Goal: Information Seeking & Learning: Find specific fact

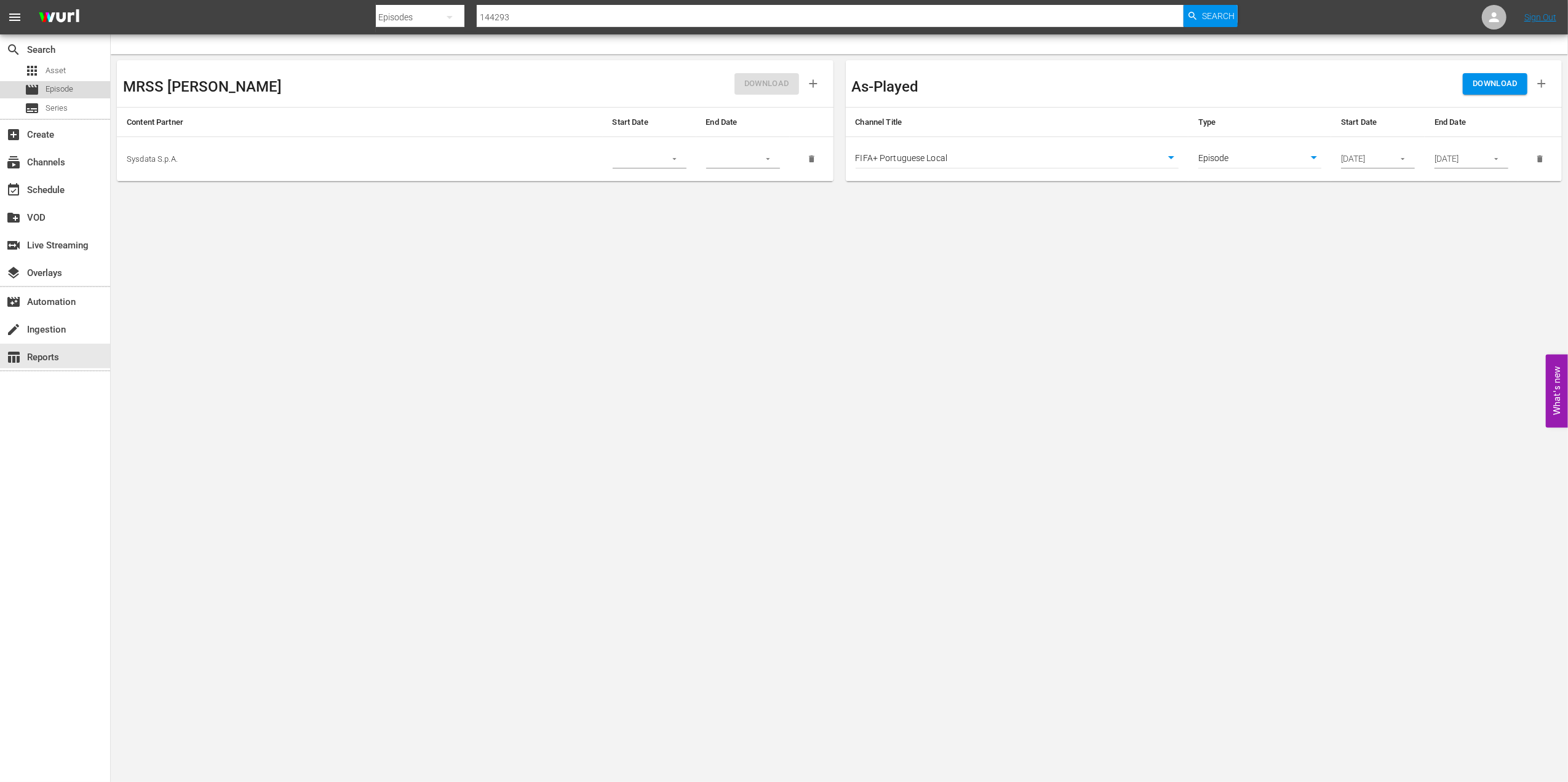
click at [68, 83] on span "Episode" at bounding box center [59, 89] width 28 height 13
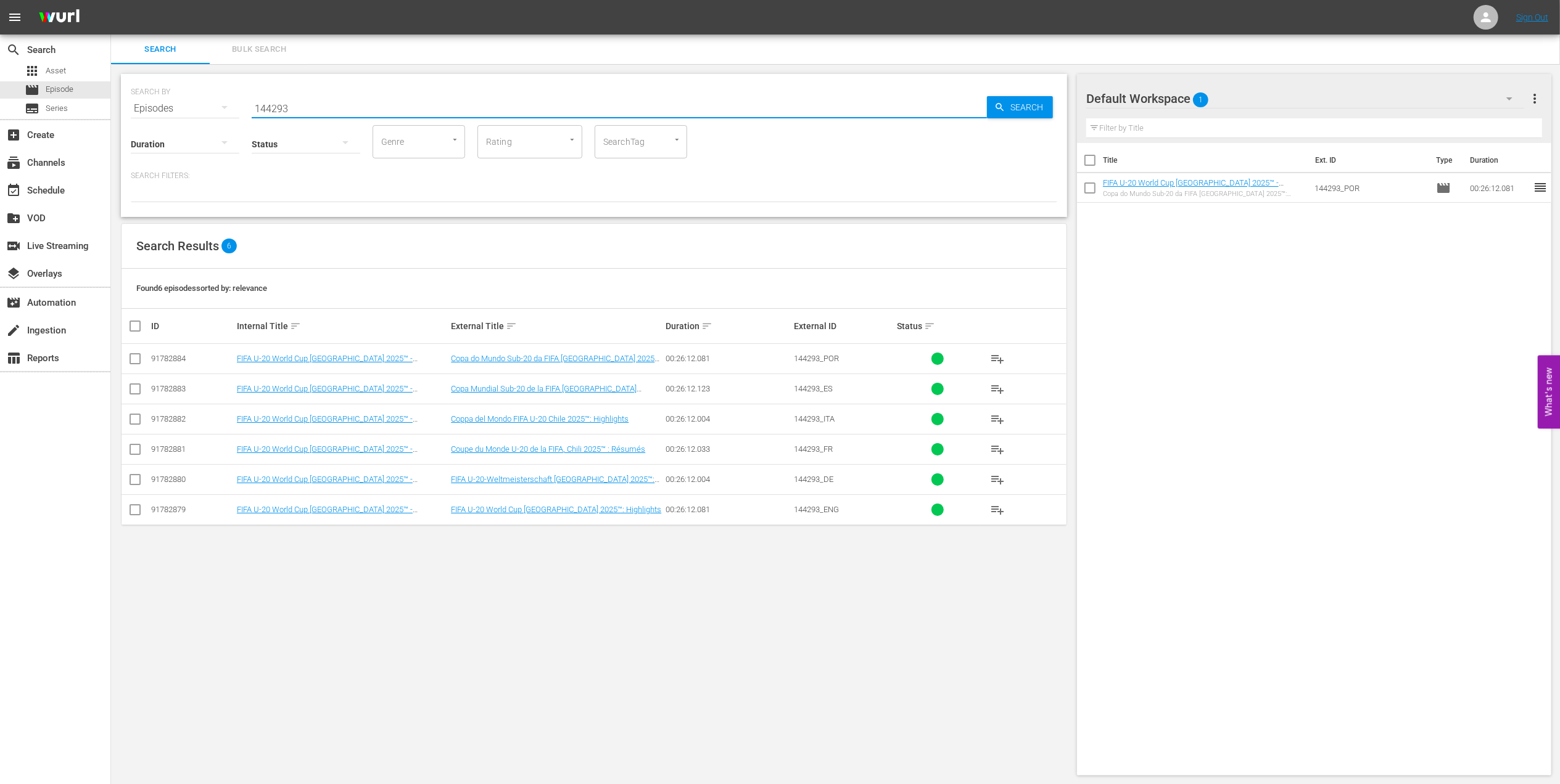
drag, startPoint x: 314, startPoint y: 110, endPoint x: 190, endPoint y: 109, distance: 124.0
click at [190, 109] on div "SEARCH BY Search By Episodes Search ID, Title, Description, Keywords, or Catego…" at bounding box center [594, 101] width 927 height 45
paste input "FWC 1974 - Final - [GEOGRAPHIC_DATA] v [GEOGRAPHIC_DATA]"
drag, startPoint x: 154, startPoint y: 108, endPoint x: 117, endPoint y: 110, distance: 37.1
click at [113, 111] on div "SEARCH BY Search By Episodes Search ID, Title, Description, Keywords, or Catego…" at bounding box center [593, 425] width 966 height 722
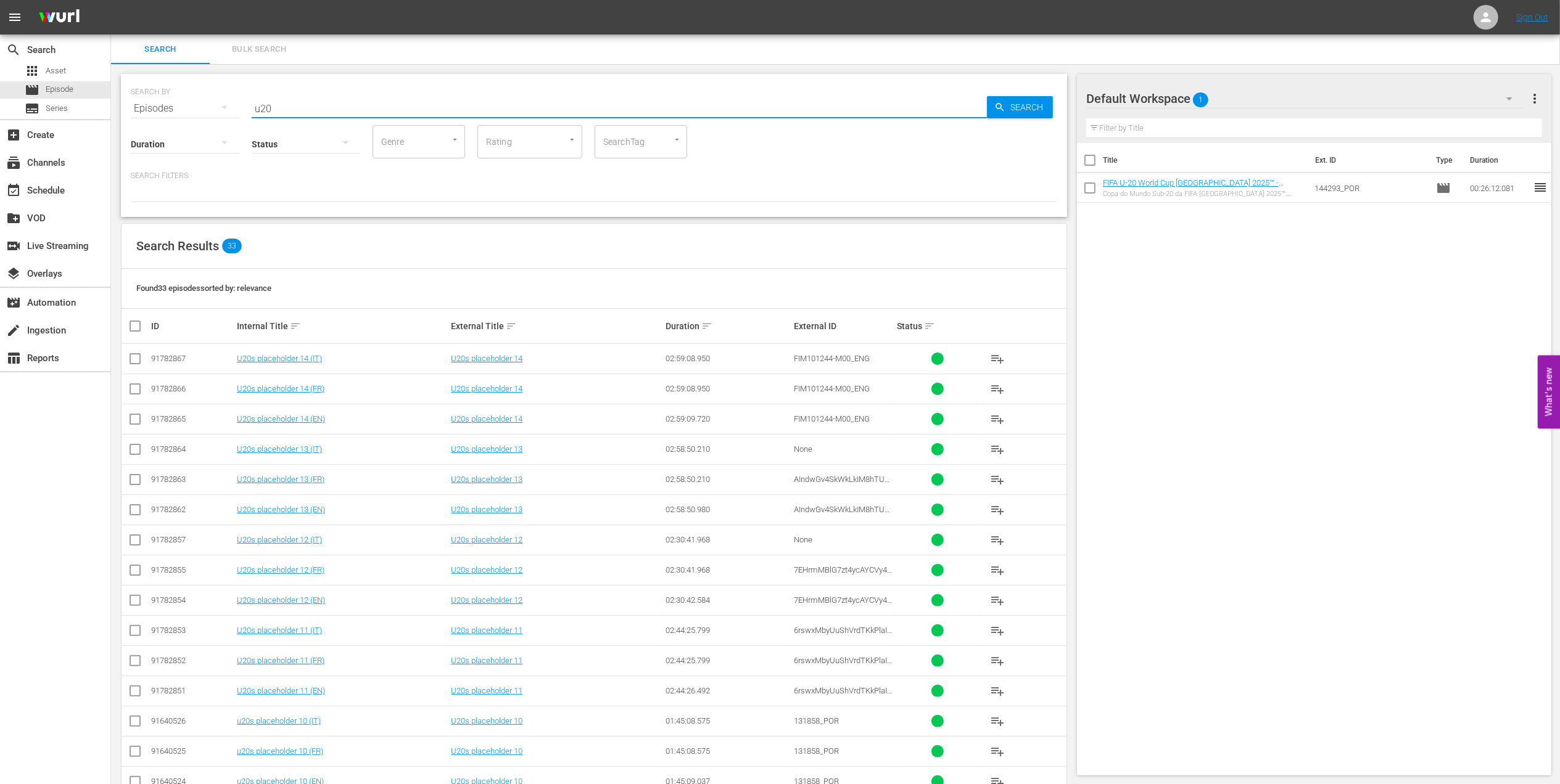
drag, startPoint x: 161, startPoint y: 104, endPoint x: 155, endPoint y: 113, distance: 10.8
click at [156, 106] on div "SEARCH BY Search By Episodes Search ID, Title, Description, Keywords, or Catego…" at bounding box center [594, 101] width 927 height 45
type input "highlights"
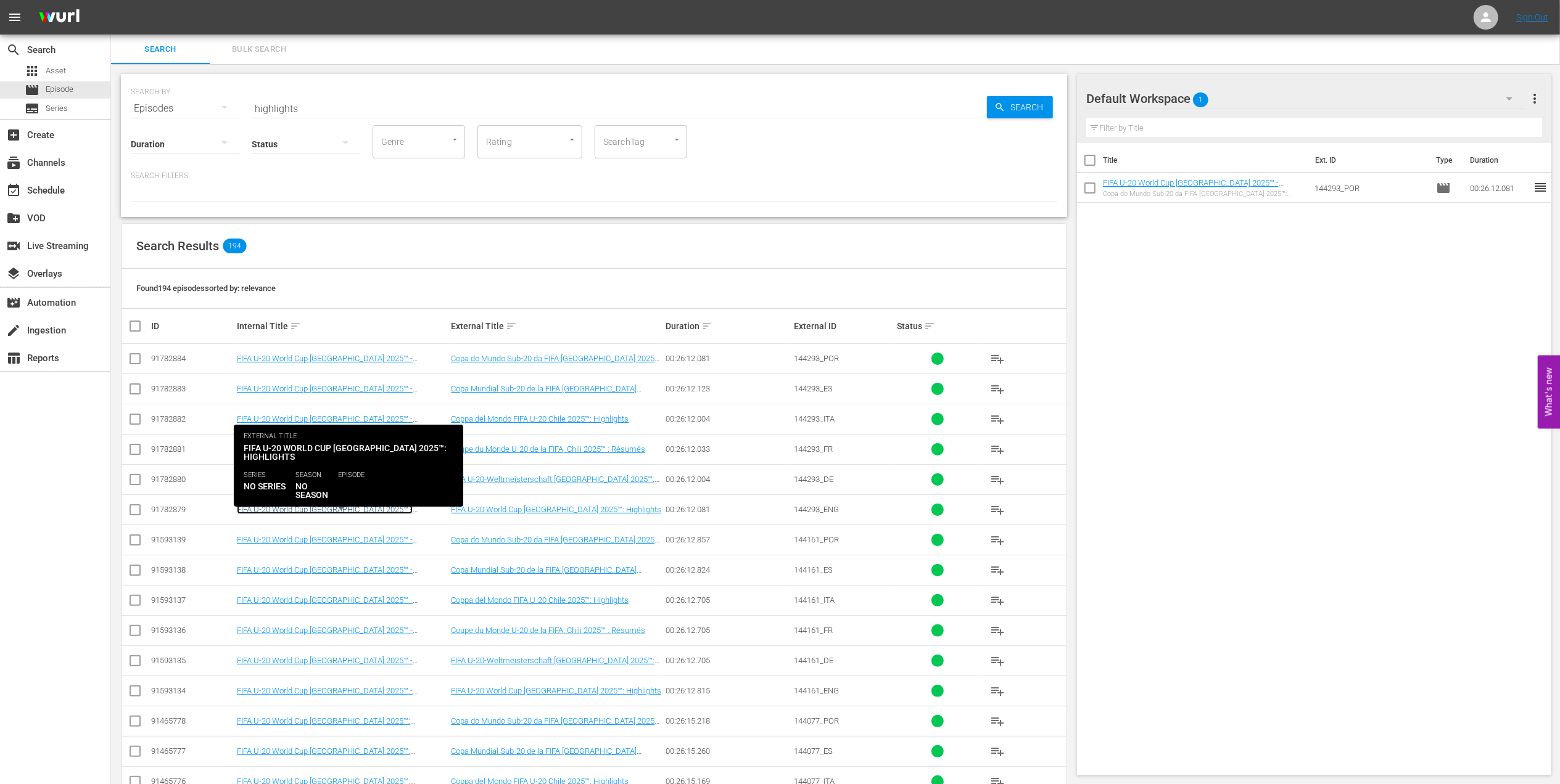
click at [376, 513] on link "FIFA U-20 World Cup [GEOGRAPHIC_DATA] 2025™ - Highlights Bundle MD 7+8+9 (EN)" at bounding box center [324, 514] width 176 height 18
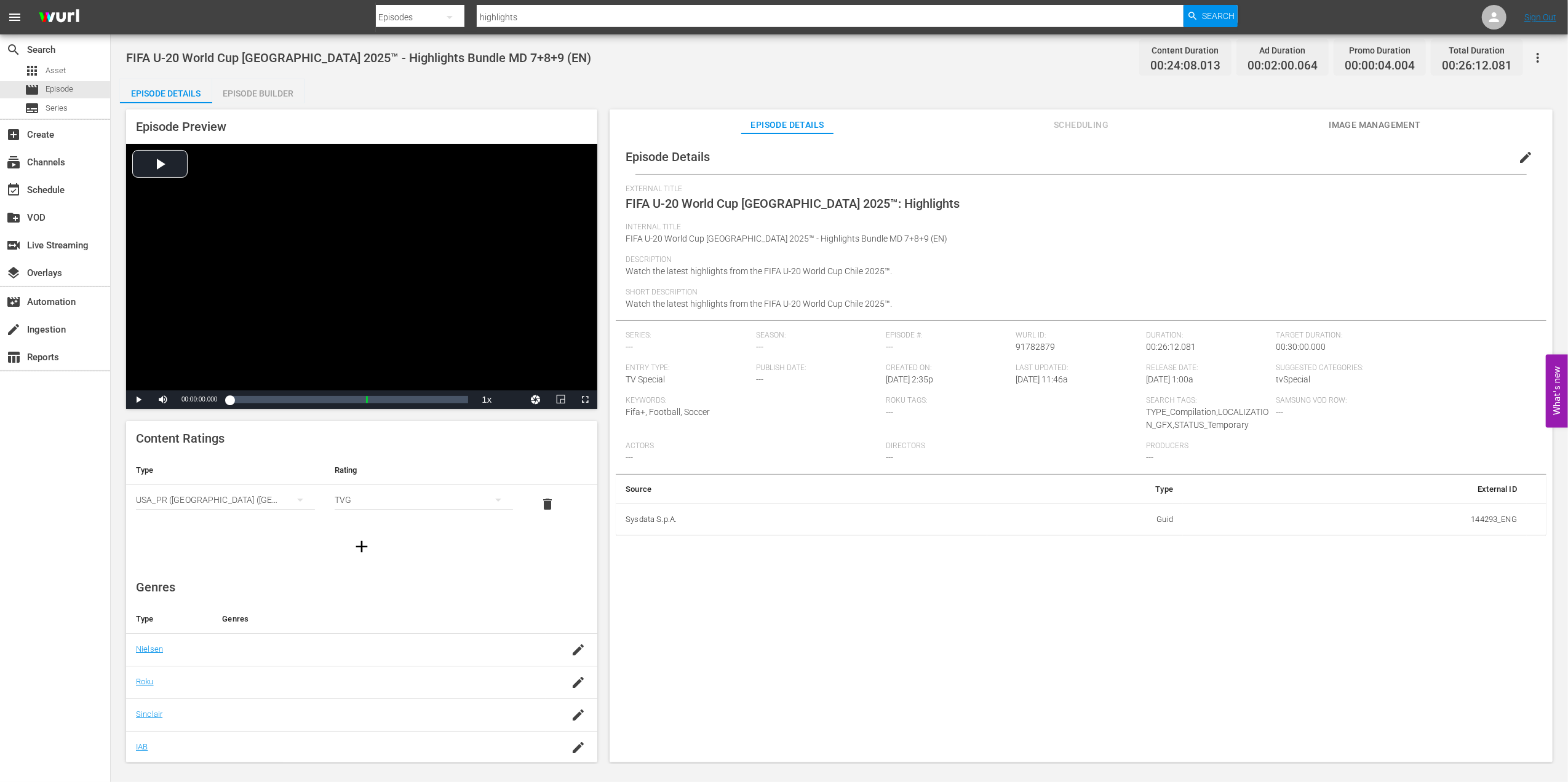
click at [879, 237] on span "FIFA U-20 World Cup [GEOGRAPHIC_DATA] 2025™ - Highlights Bundle MD 7+8+9 (EN)" at bounding box center [786, 239] width 321 height 10
drag, startPoint x: 885, startPoint y: 237, endPoint x: 618, endPoint y: 237, distance: 267.0
click at [618, 237] on div "Episode Details edit External Title FIFA U-20 World Cup [GEOGRAPHIC_DATA] 2025™…" at bounding box center [1081, 337] width 931 height 396
copy span "FIFA U-20 World Cup [GEOGRAPHIC_DATA] 2025™ - Highlights Bundle MD 7+8+9 (EN)"
click at [69, 92] on span "Episode" at bounding box center [59, 89] width 28 height 13
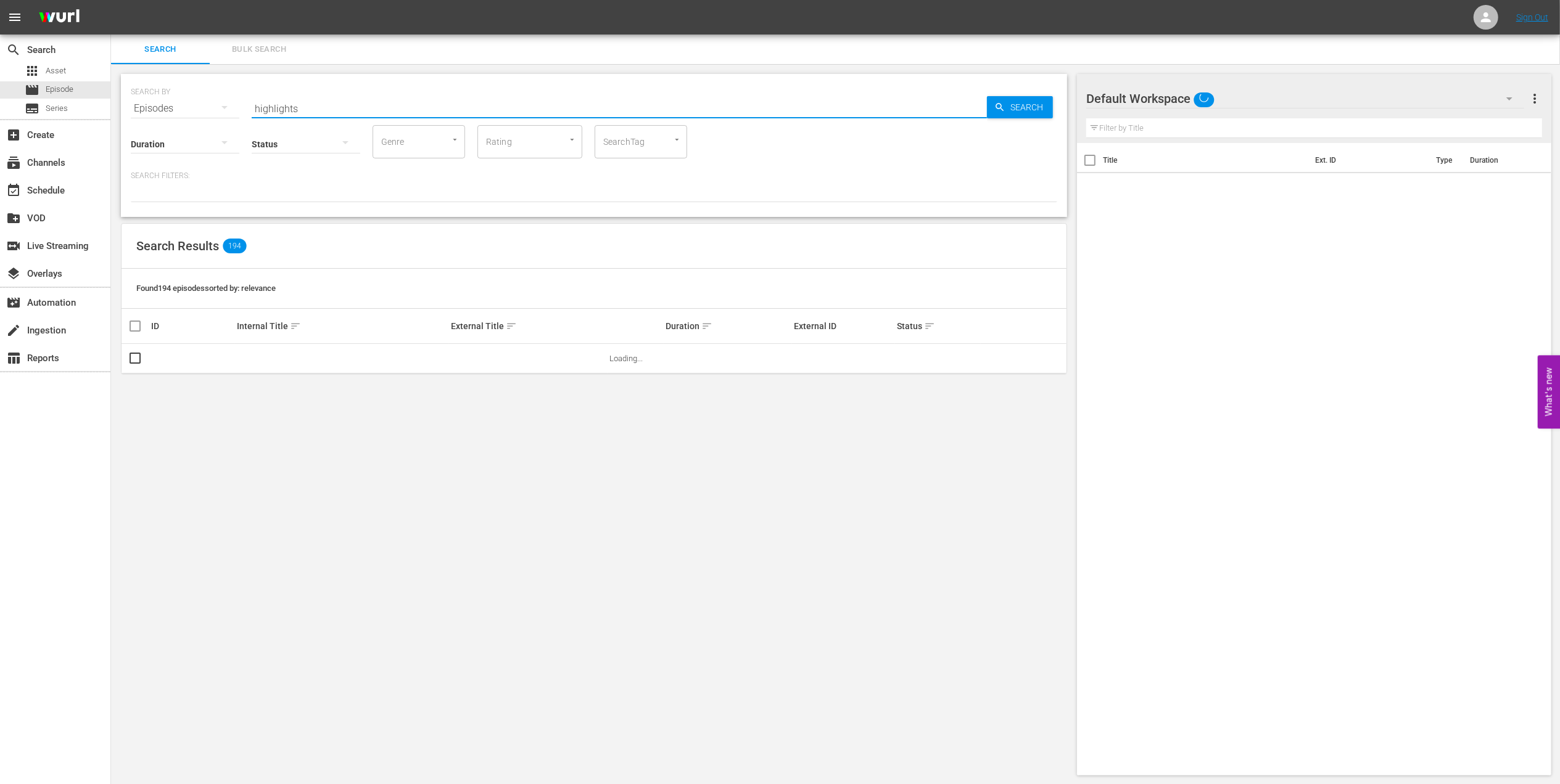
drag, startPoint x: 253, startPoint y: 109, endPoint x: 154, endPoint y: 111, distance: 99.0
click at [154, 111] on div "SEARCH BY Search By Episodes Search ID, Title, Description, Keywords, or Catego…" at bounding box center [594, 101] width 927 height 45
paste input "FWC 1978 - Final - Argentina v [GEOGRAPHIC_DATA]"
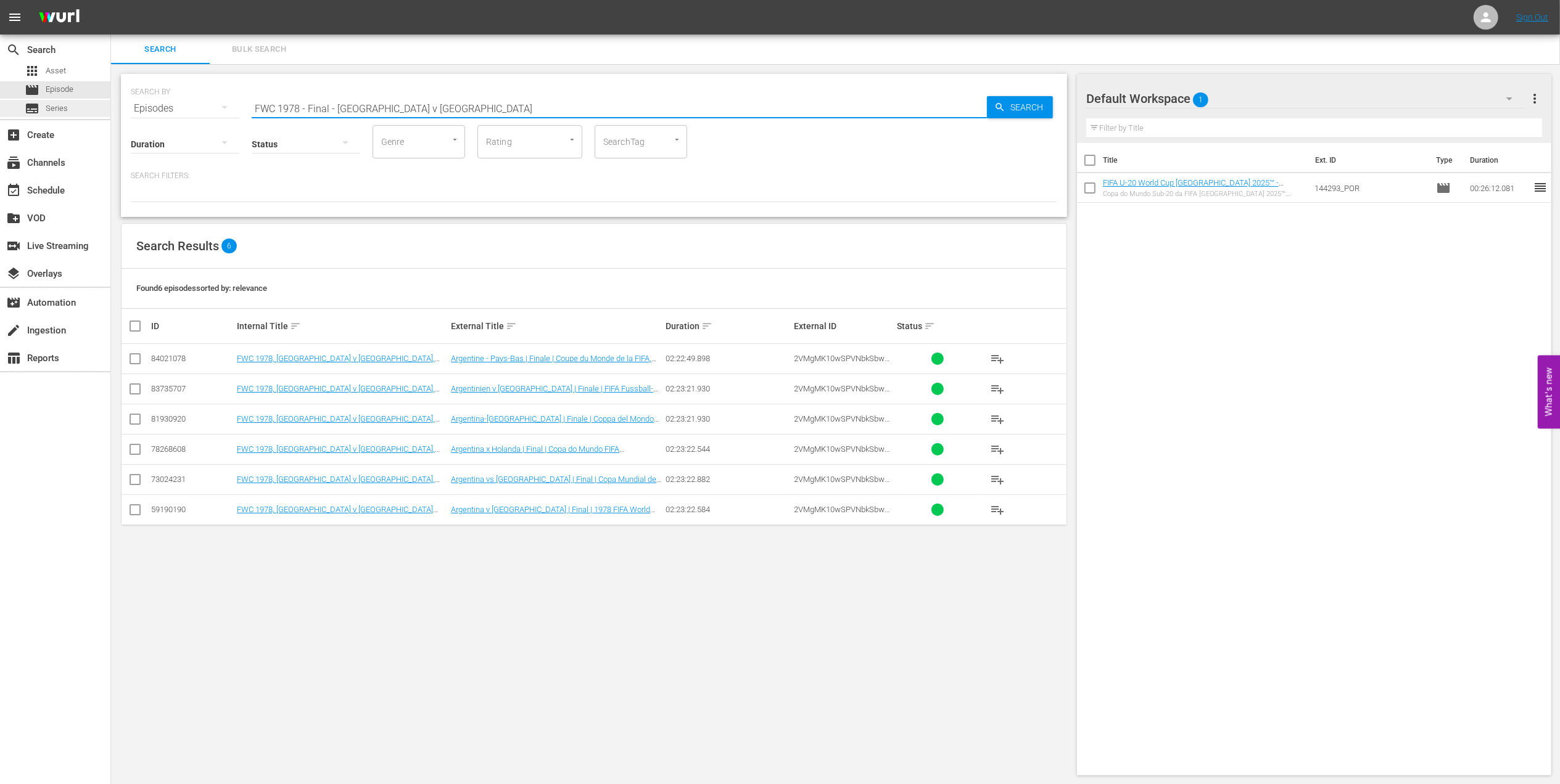
drag, startPoint x: 458, startPoint y: 108, endPoint x: 106, endPoint y: 113, distance: 352.0
click at [111, 0] on div "search Search apps Asset movie Episode subtitles Series add_box Create subscrip…" at bounding box center [835, 0] width 1449 height 0
paste input "82 - Final - [GEOGRAPHIC_DATA] v [GEOGRAPHIC_DATA]"
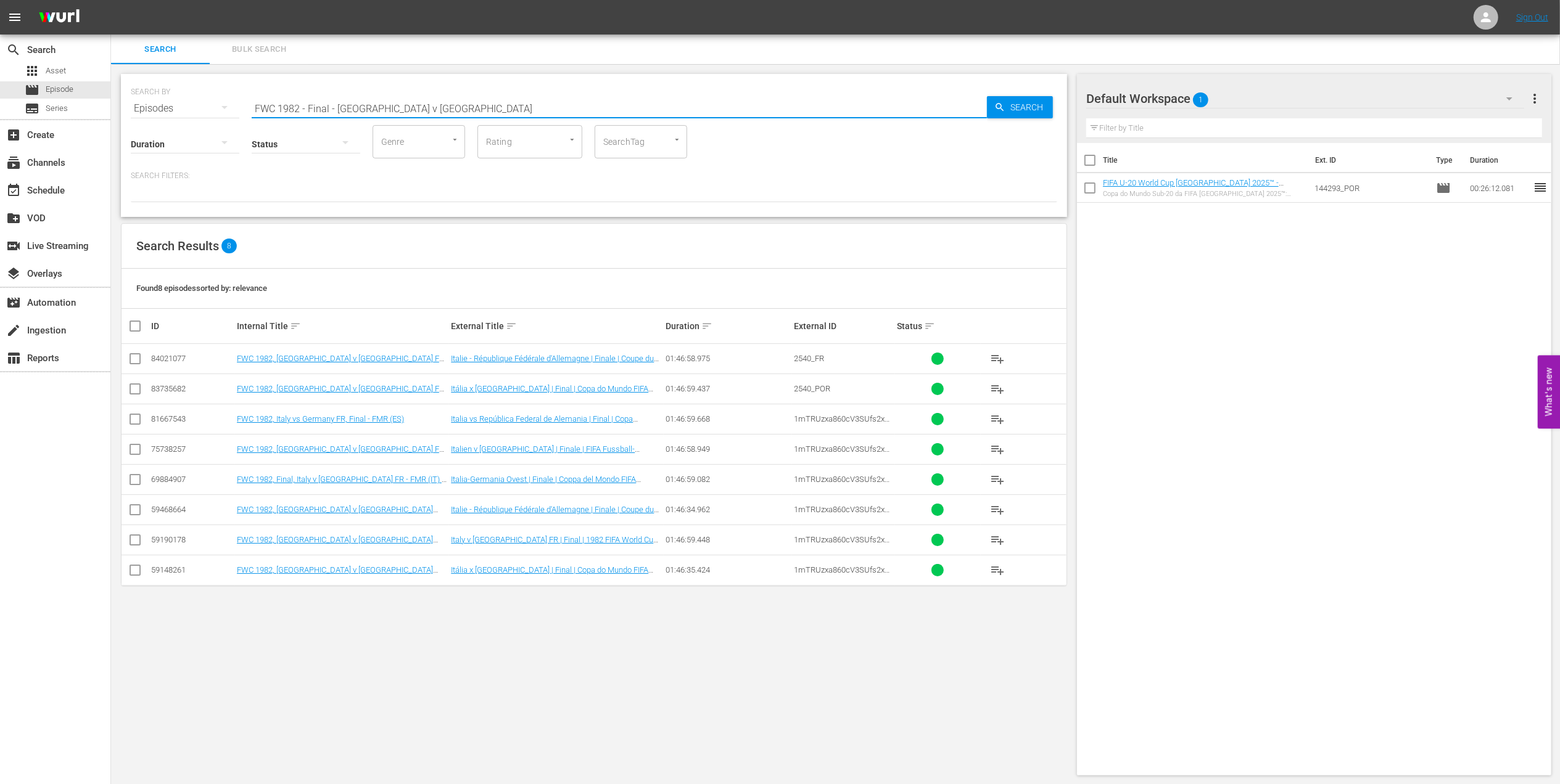
drag, startPoint x: 321, startPoint y: 108, endPoint x: 217, endPoint y: 108, distance: 104.0
click at [217, 108] on div "SEARCH BY Search By Episodes Search ID, Title, Description, Keywords, or Catego…" at bounding box center [594, 101] width 927 height 45
paste input "2011 Official Film - The Class of 2011"
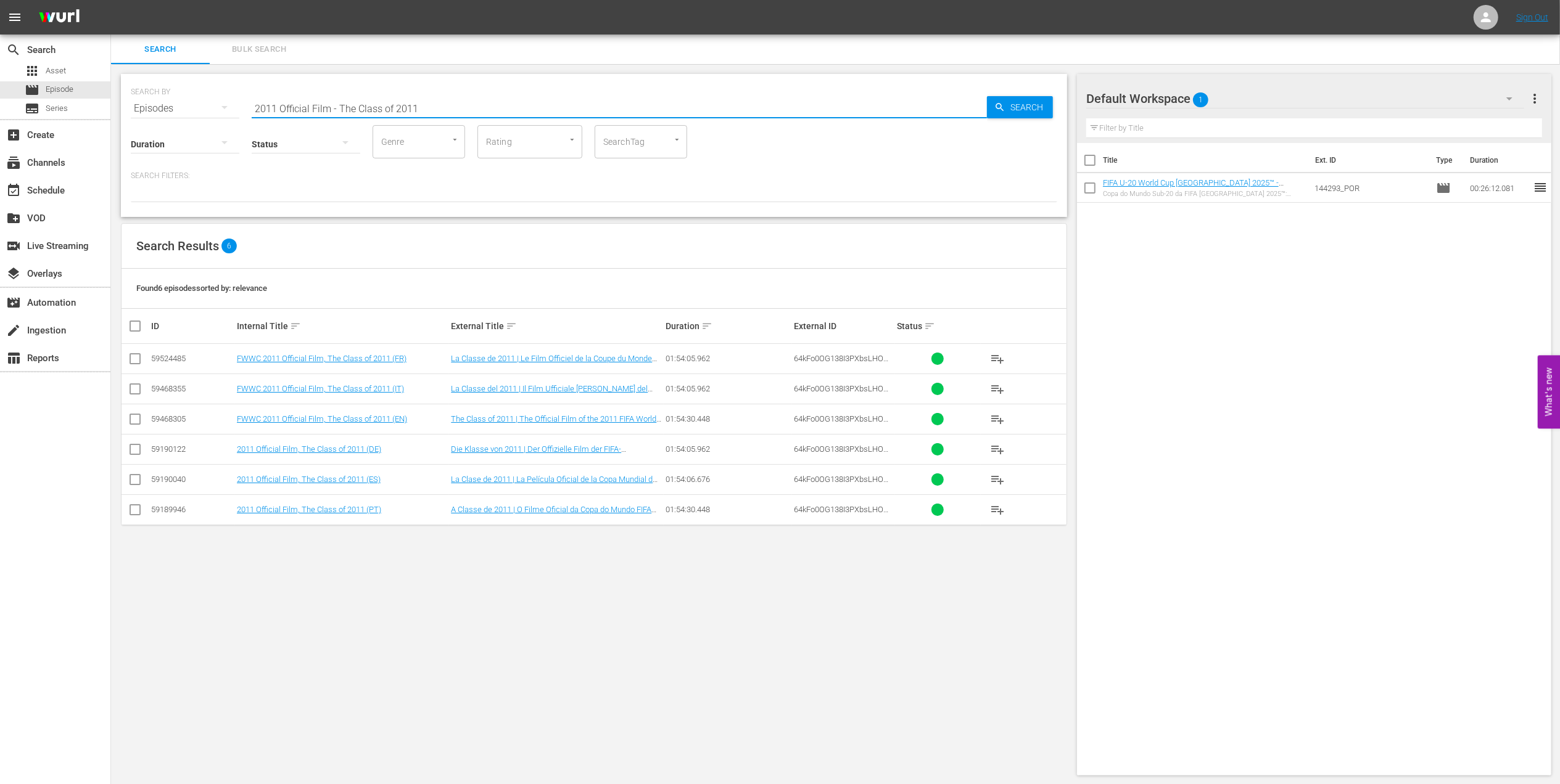
click at [182, 107] on div "SEARCH BY Search By Episodes Search ID, Title, Description, Keywords, or Catego…" at bounding box center [594, 101] width 927 height 45
paste input "FWWC 2011 - SF - [GEOGRAPHIC_DATA] v [GEOGRAPHIC_DATA]"
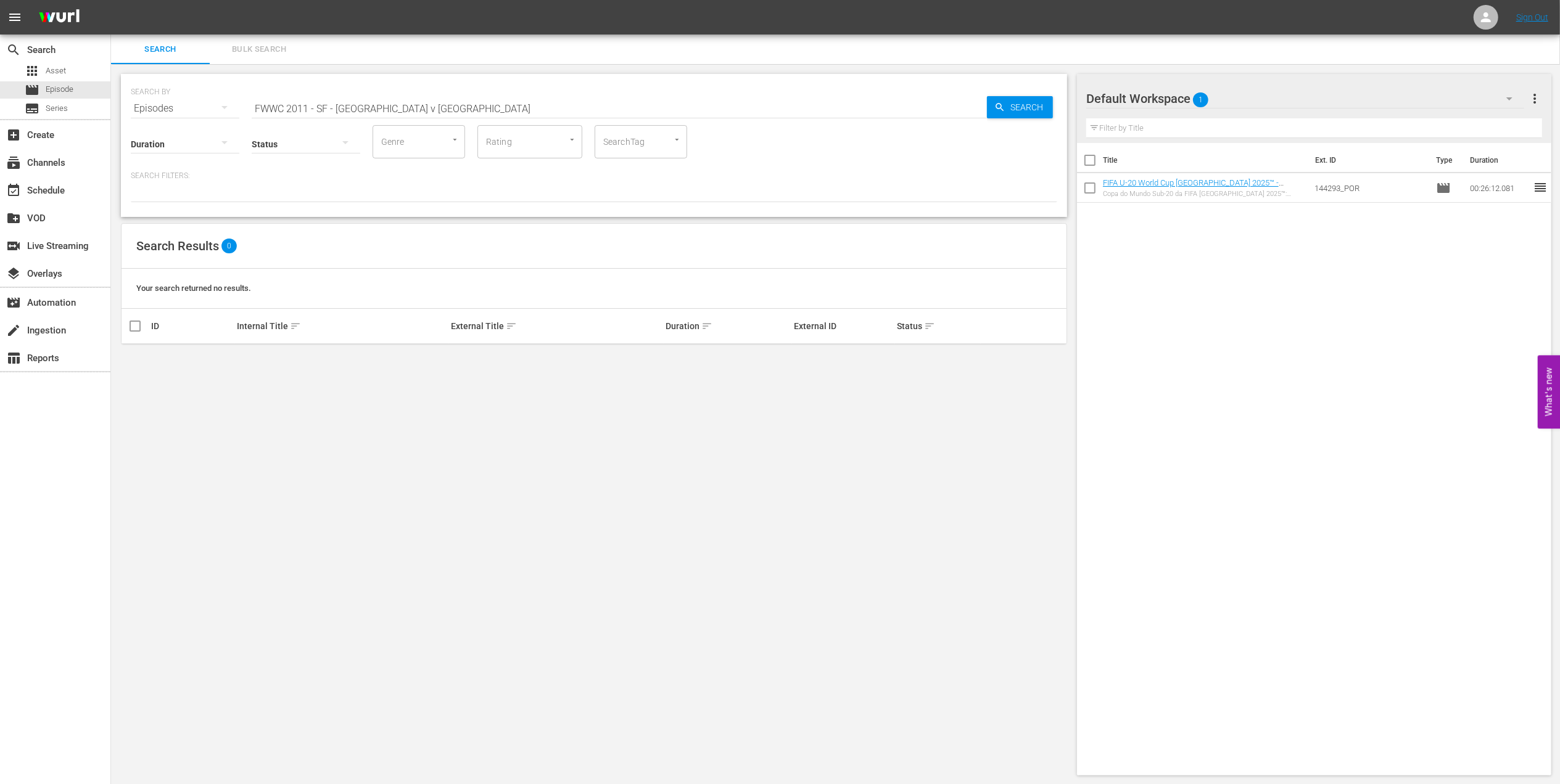
click at [337, 108] on input "FWWC 2011 - SF - [GEOGRAPHIC_DATA] v [GEOGRAPHIC_DATA]" at bounding box center [619, 109] width 736 height 30
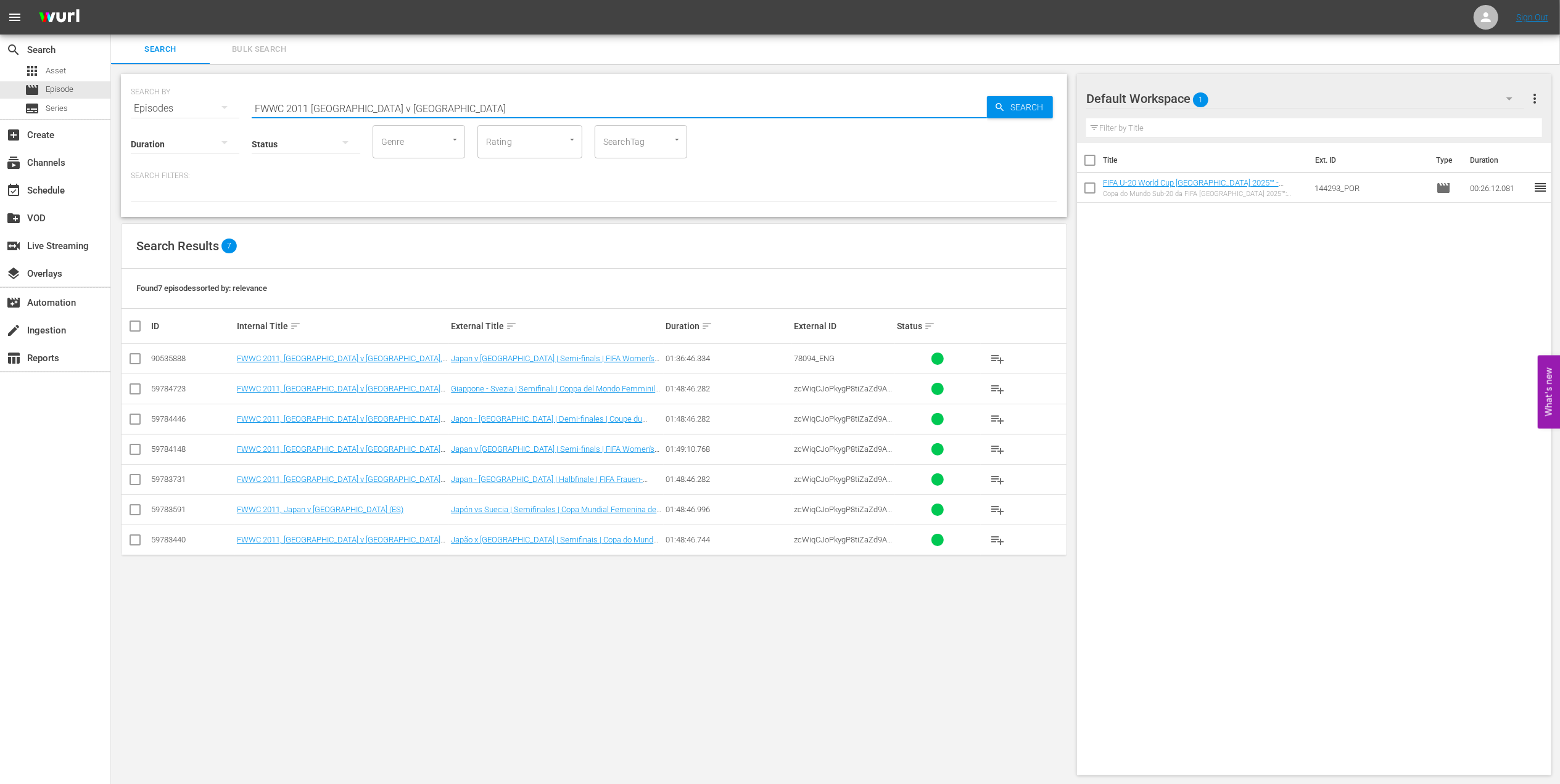
drag, startPoint x: 395, startPoint y: 112, endPoint x: 217, endPoint y: 112, distance: 178.0
click at [217, 112] on div "SEARCH BY Search By Episodes Search ID, Title, Description, Keywords, or Catego…" at bounding box center [594, 101] width 927 height 45
paste input "- Final - [GEOGRAPHIC_DATA] v [GEOGRAPHIC_DATA]"
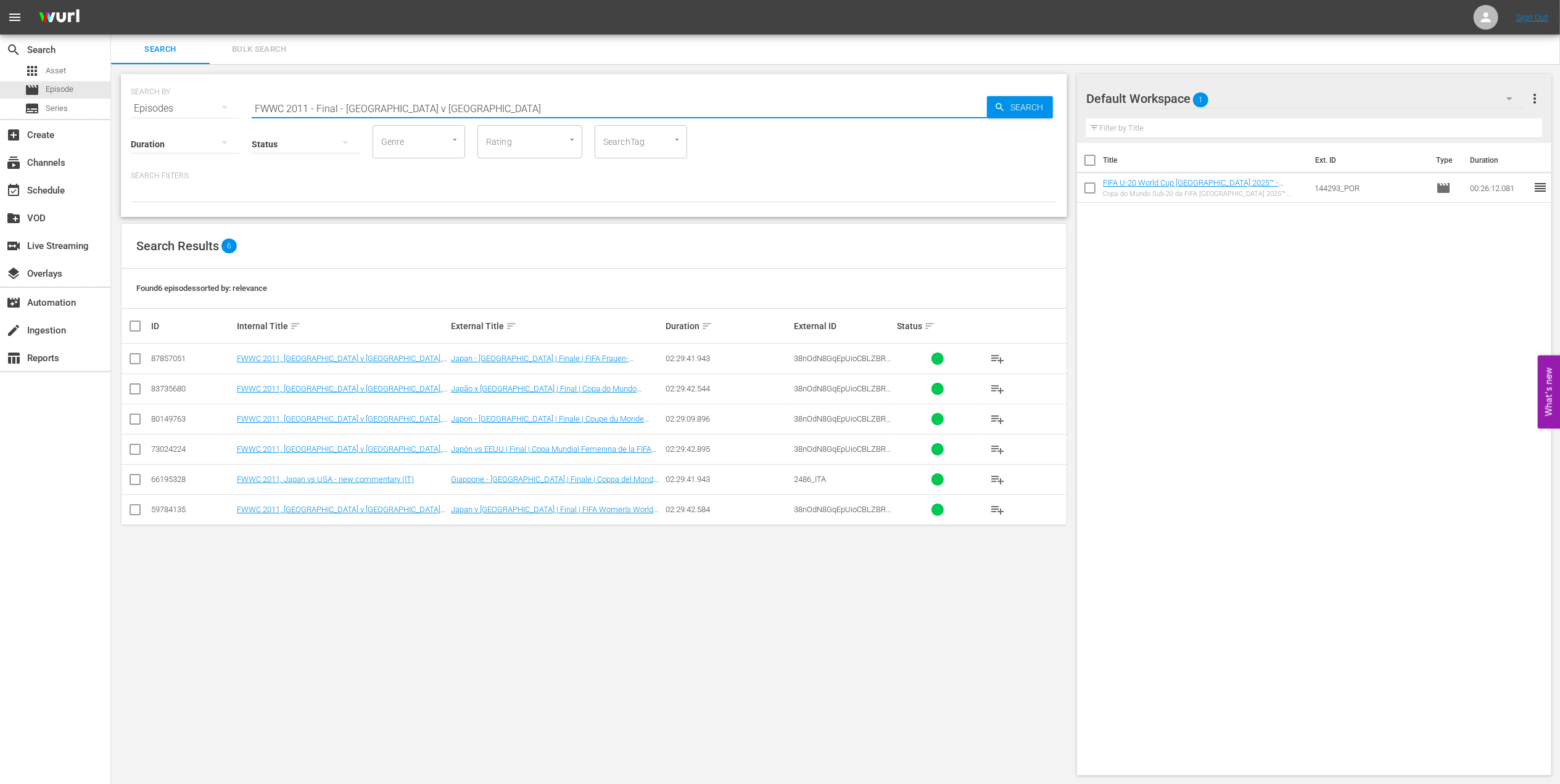
drag, startPoint x: 208, startPoint y: 110, endPoint x: 185, endPoint y: 110, distance: 23.0
click at [185, 110] on div "SEARCH BY Search By Episodes Search ID, Title, Description, Keywords, or Catego…" at bounding box center [594, 101] width 927 height 45
paste input "rance v [GEOGRAPHIC_DATA] | Semi Final | FIFA World Cup 1998 | Full Match Repla…"
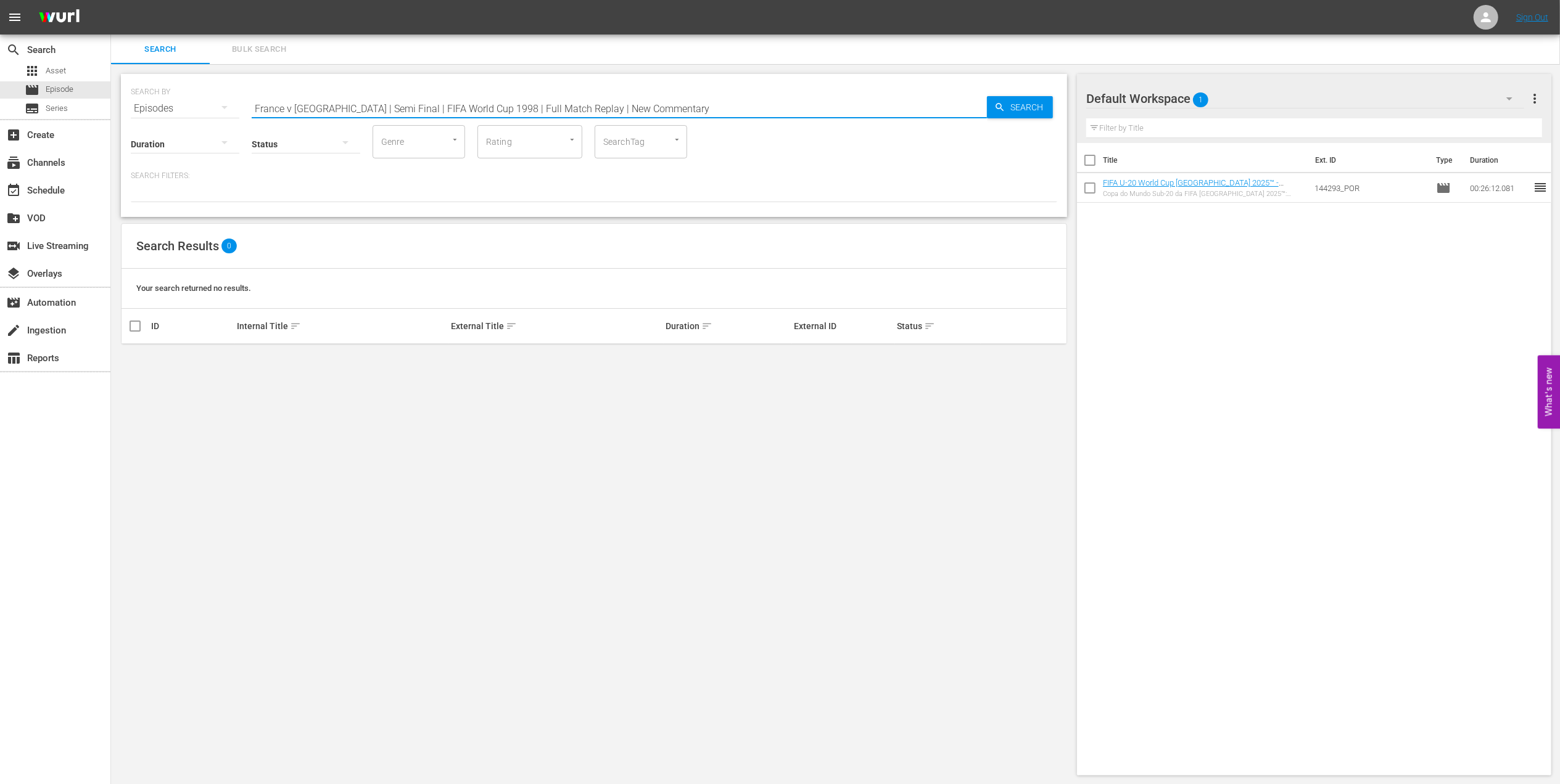
drag, startPoint x: 658, startPoint y: 104, endPoint x: 327, endPoint y: 110, distance: 331.1
click at [327, 110] on input "France v [GEOGRAPHIC_DATA] | Semi Final | FIFA World Cup 1998 | Full Match Repl…" at bounding box center [619, 109] width 736 height 30
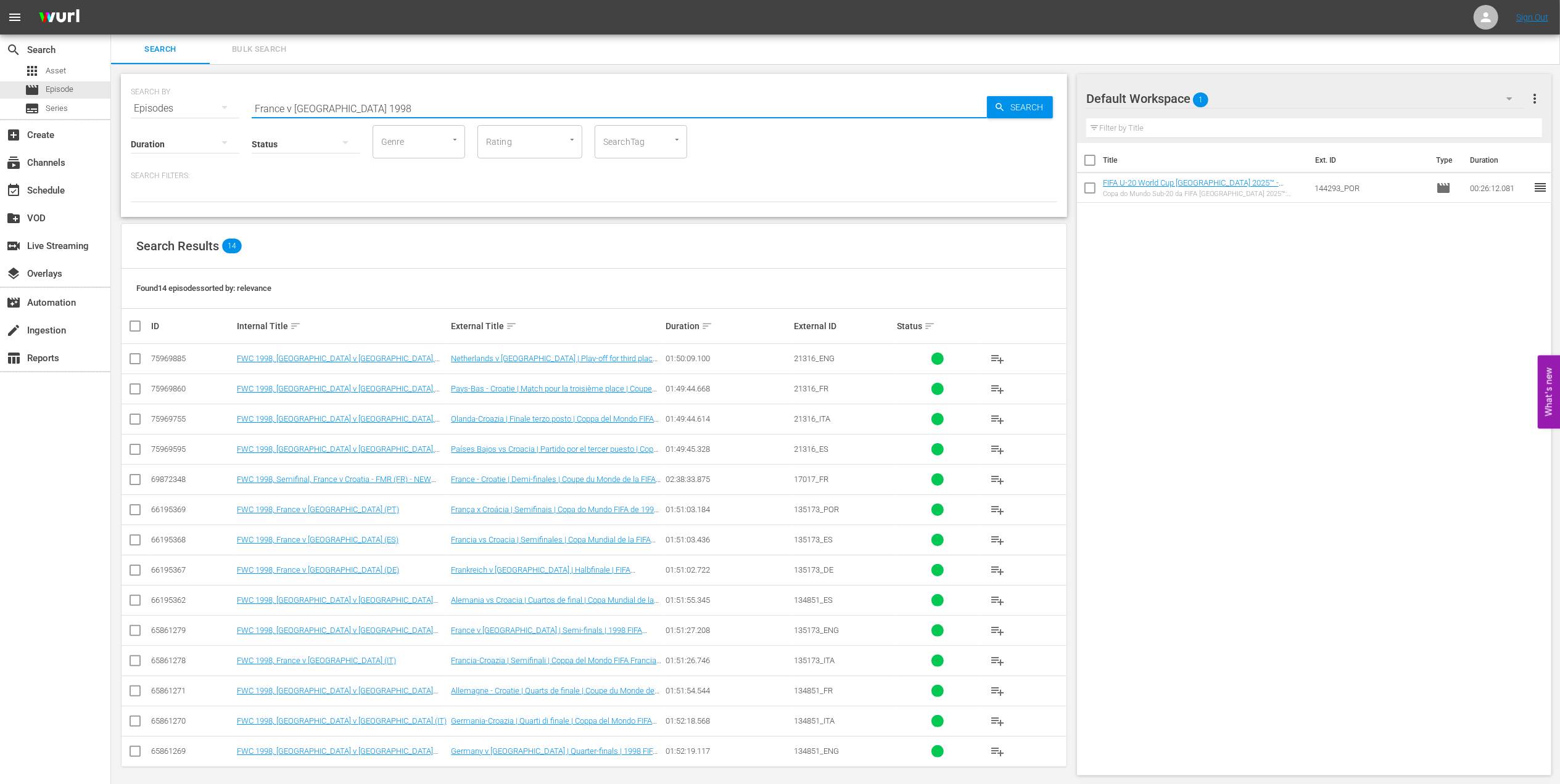
drag, startPoint x: 374, startPoint y: 101, endPoint x: 147, endPoint y: 110, distance: 227.2
click at [147, 110] on div "SEARCH BY Search By Episodes Search ID, Title, Description, Keywords, or Catego…" at bounding box center [594, 101] width 927 height 45
paste input "| Semi Final | FIFA World Cup 1998 | Full Match Replay | New Commentary"
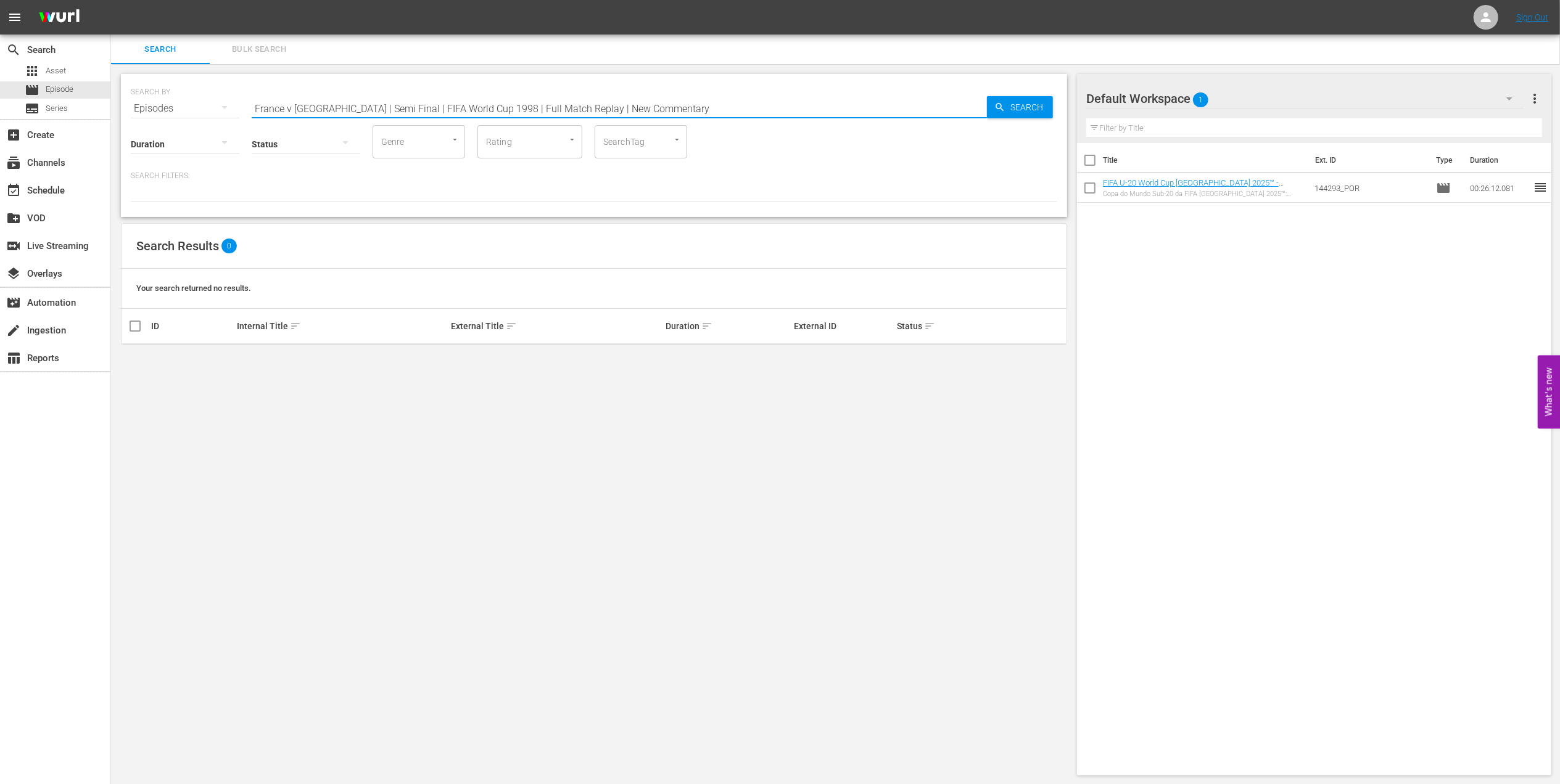
drag, startPoint x: 277, startPoint y: 106, endPoint x: 195, endPoint y: 105, distance: 82.0
click at [195, 105] on div "SEARCH BY Search By Episodes Search ID, Title, Description, Keywords, or Catego…" at bounding box center [594, 101] width 927 height 45
paste input "Italy v [GEOGRAPHIC_DATA] | Group E | FIFA World Cup 2006 | Full Match Repla"
drag, startPoint x: 529, startPoint y: 111, endPoint x: 203, endPoint y: 110, distance: 326.0
click at [203, 110] on div "SEARCH BY Search By Episodes Search ID, Title, Description, Keywords, or Catego…" at bounding box center [594, 101] width 927 height 45
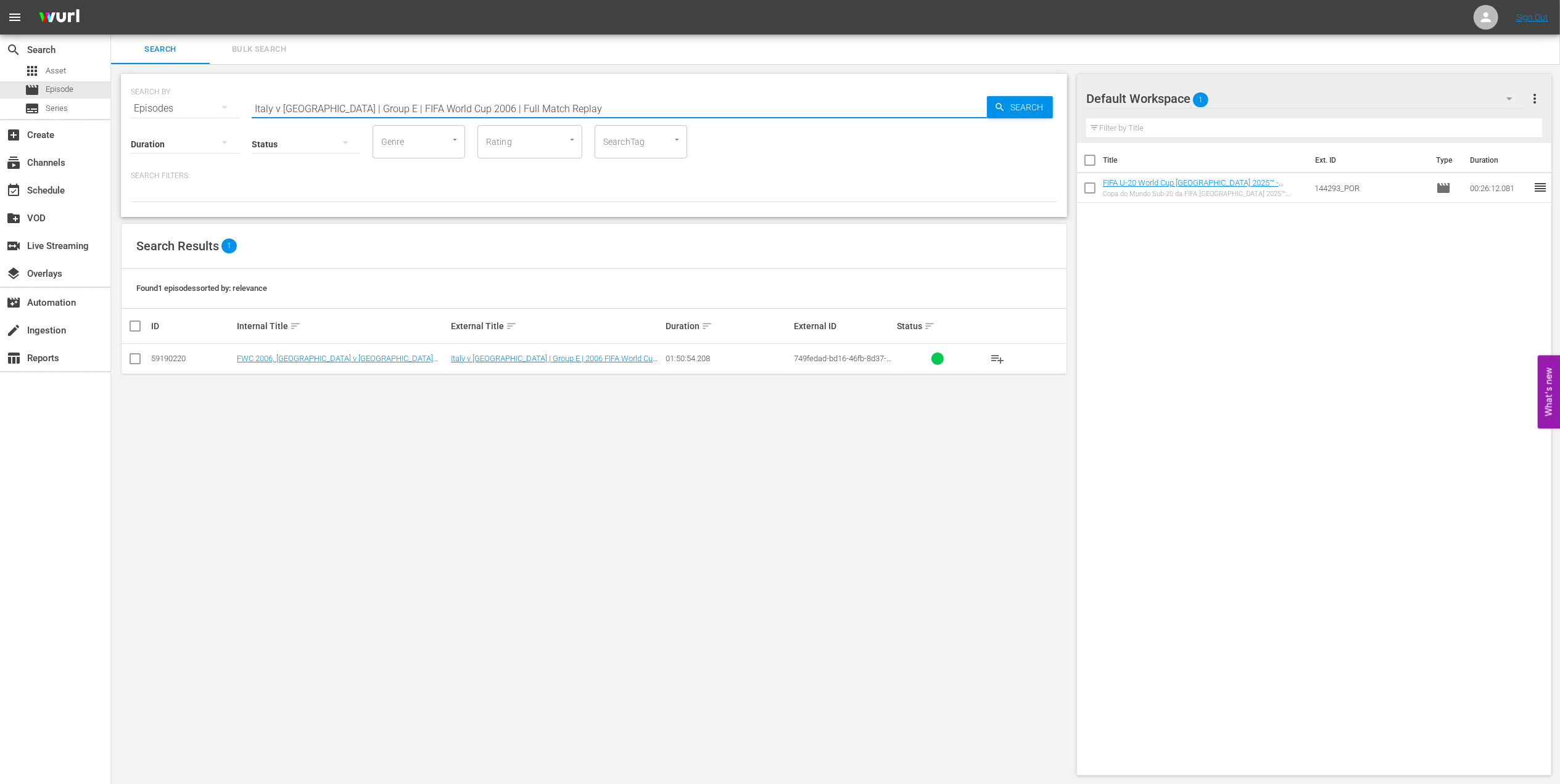
click at [555, 105] on input "Italy v [GEOGRAPHIC_DATA] | Group E | FIFA World Cup 2006 | Full Match Replay" at bounding box center [619, 109] width 736 height 30
drag, startPoint x: 551, startPoint y: 108, endPoint x: 171, endPoint y: 108, distance: 380.0
click at [171, 108] on div "SEARCH BY Search By Episodes Search ID, Title, Description, Keywords, or Catego…" at bounding box center [594, 101] width 927 height 45
paste input "France v [GEOGRAPHIC_DATA] FR | Semi-finals | FIFA World Cup 198"
drag, startPoint x: 615, startPoint y: 106, endPoint x: 233, endPoint y: 106, distance: 382.0
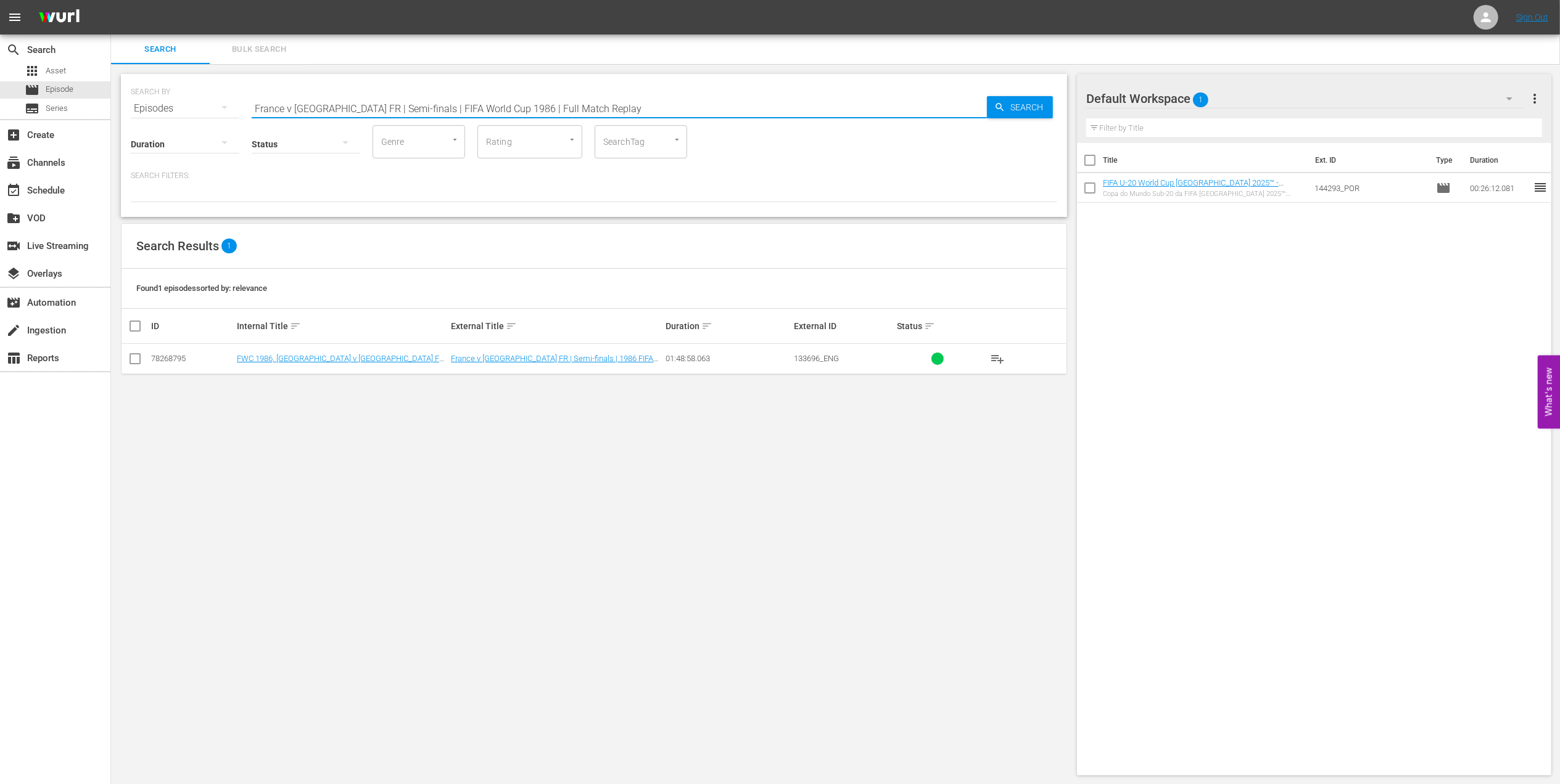
click at [233, 106] on div "SEARCH BY Search By Episodes Search ID, Title, Description, Keywords, or Catego…" at bounding box center [594, 101] width 927 height 45
paste input "WC 1986 Argentina v [GEOGRAPHIC_DATA], Semifinal"
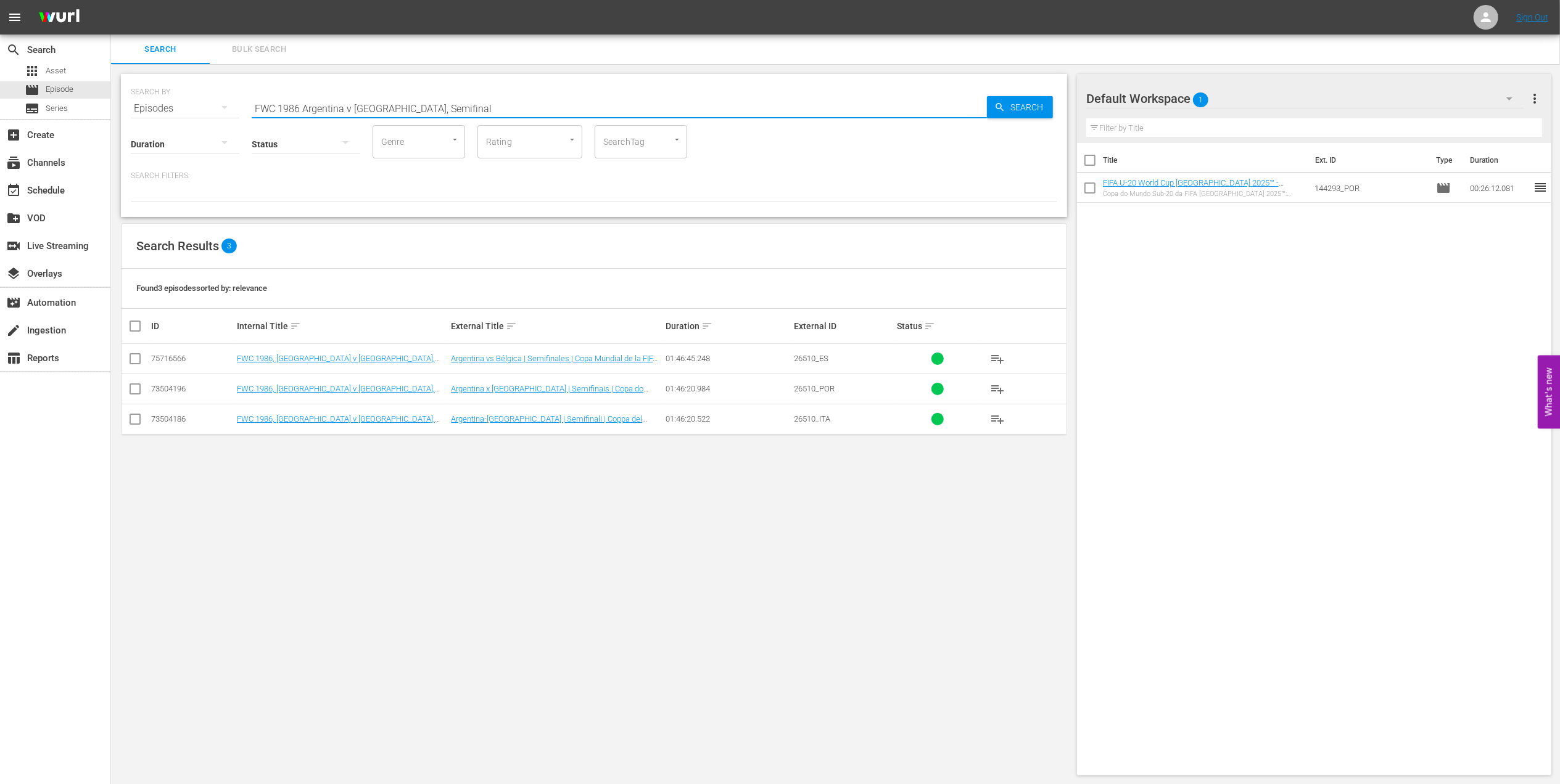
drag, startPoint x: 460, startPoint y: 108, endPoint x: 143, endPoint y: 108, distance: 317.0
click at [143, 108] on div "SEARCH BY Search By Episodes Search ID, Title, Description, Keywords, or Catego…" at bounding box center [594, 101] width 927 height 45
paste input "- Final - [GEOGRAPHIC_DATA] v [GEOGRAPHIC_DATA]"
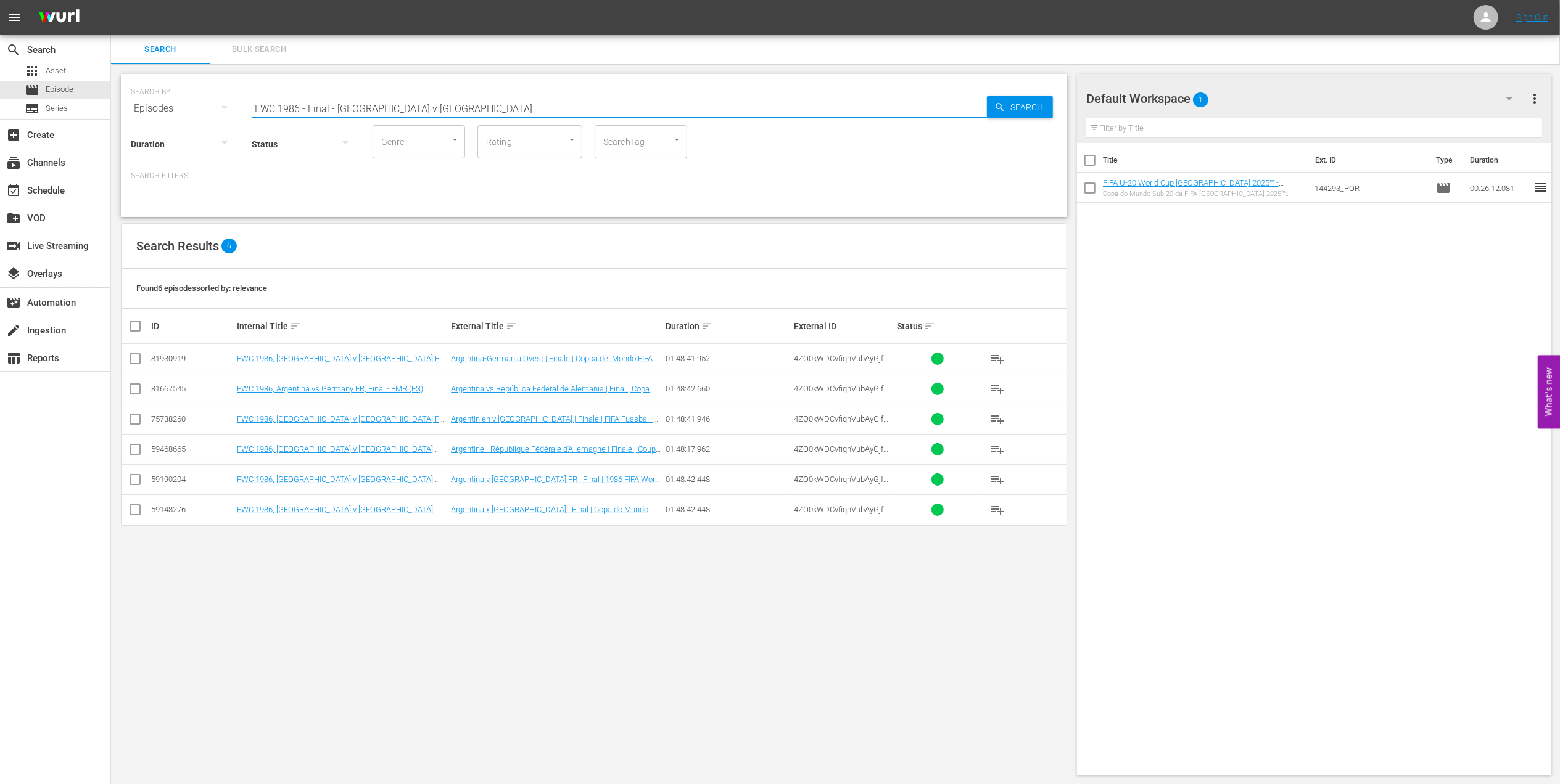
drag, startPoint x: 432, startPoint y: 106, endPoint x: 195, endPoint y: 111, distance: 237.1
click at [195, 111] on div "SEARCH BY Search By Episodes Search ID, Title, Description, Keywords, or Catego…" at bounding box center [594, 101] width 927 height 45
paste input "1986 Official Film - Hero"
drag, startPoint x: 371, startPoint y: 109, endPoint x: 165, endPoint y: 110, distance: 206.0
click at [163, 110] on div "SEARCH BY Search By Episodes Search ID, Title, Description, Keywords, or Catego…" at bounding box center [594, 101] width 927 height 45
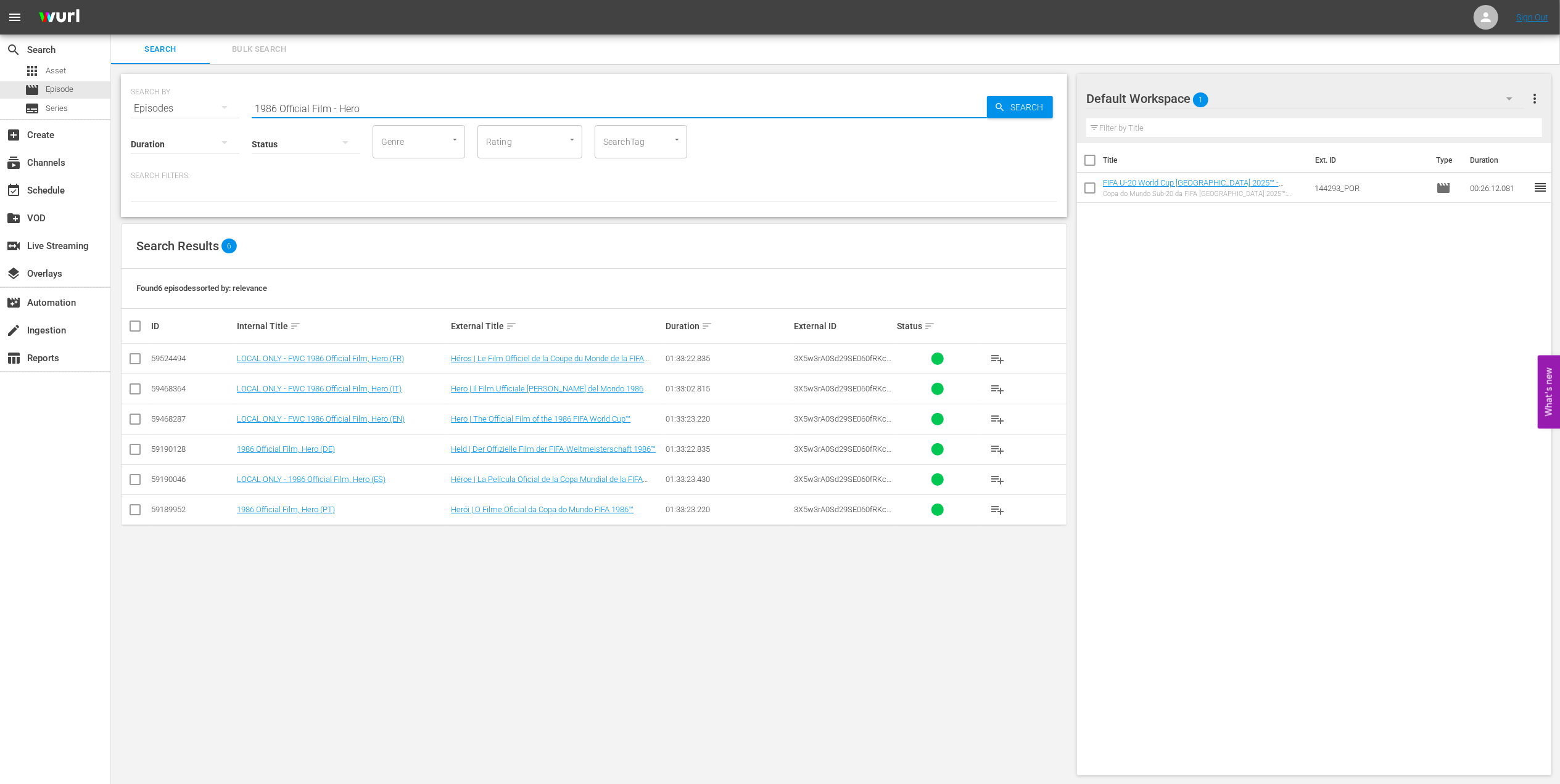
paste input "2006 Official Film - The Story of the 2006 FIFA World Cup"
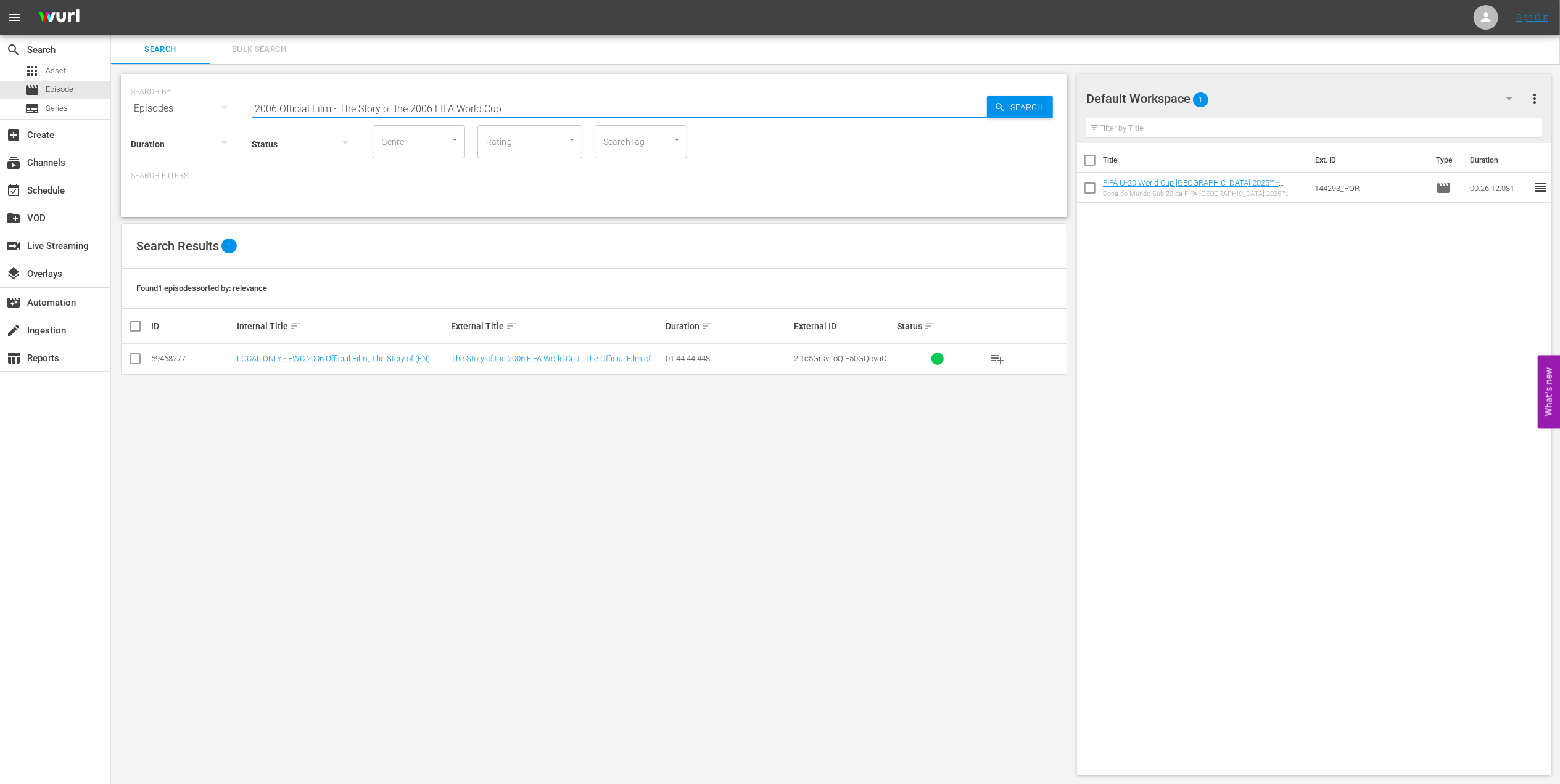
drag, startPoint x: 495, startPoint y: 105, endPoint x: 192, endPoint y: 105, distance: 303.0
click at [193, 105] on div "SEARCH BY Search By Episodes Search ID, Title, Description, Keywords, or Catego…" at bounding box center [594, 101] width 927 height 45
paste input "FWC 2002 USA vs Portugal, Group Stage"
drag, startPoint x: 447, startPoint y: 107, endPoint x: 224, endPoint y: 107, distance: 223.0
click at [224, 107] on div "SEARCH BY Search By Episodes Search ID, Title, Description, Keywords, or Catego…" at bounding box center [594, 101] width 927 height 45
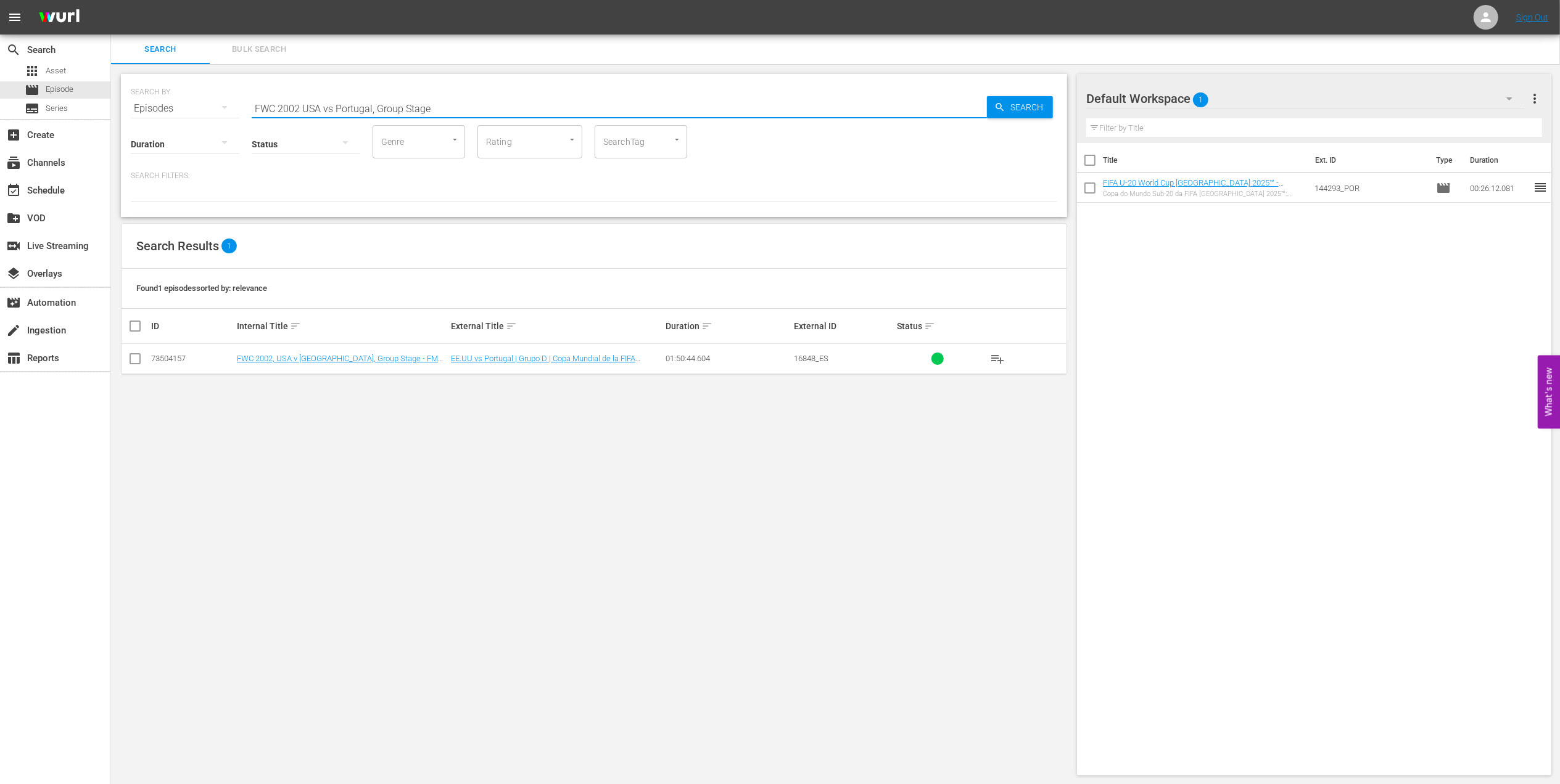
paste input "[GEOGRAPHIC_DATA], Round of 16"
drag, startPoint x: 437, startPoint y: 106, endPoint x: 147, endPoint y: 112, distance: 290.1
click at [147, 112] on div "SEARCH BY Search By Episodes Search ID, Title, Description, Keywords, or Catego…" at bounding box center [594, 101] width 927 height 45
paste input "- Final - [GEOGRAPHIC_DATA] v [GEOGRAPHIC_DATA]"
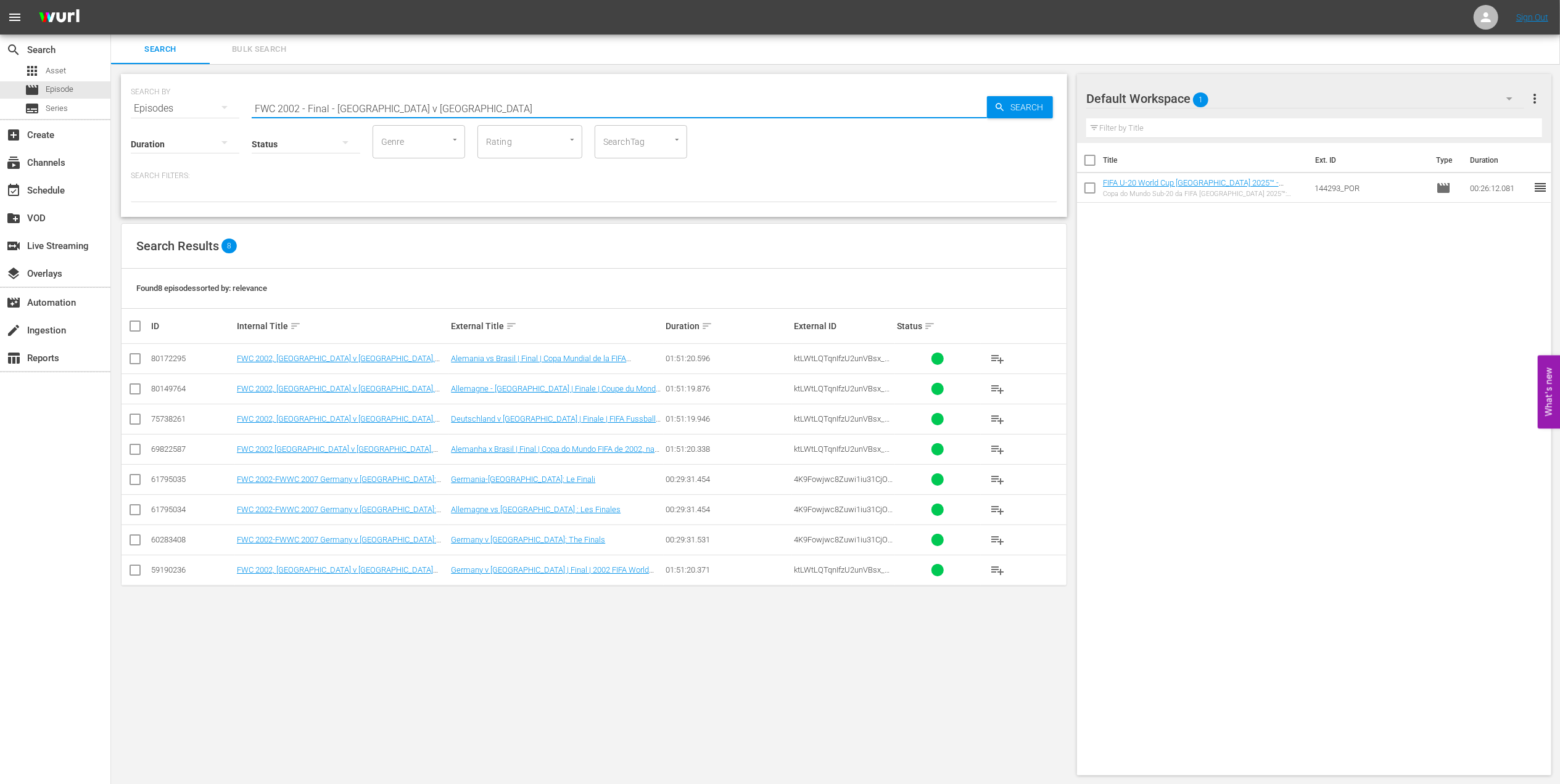
drag, startPoint x: 414, startPoint y: 101, endPoint x: 174, endPoint y: 119, distance: 240.7
click at [174, 119] on div "SEARCH BY Search By Episodes Search ID, Title, Description, Keywords, or Catego…" at bounding box center [594, 145] width 946 height 143
paste input "WC 2019 - R16 - [GEOGRAPHIC_DATA] v [GEOGRAPHIC_DATA]"
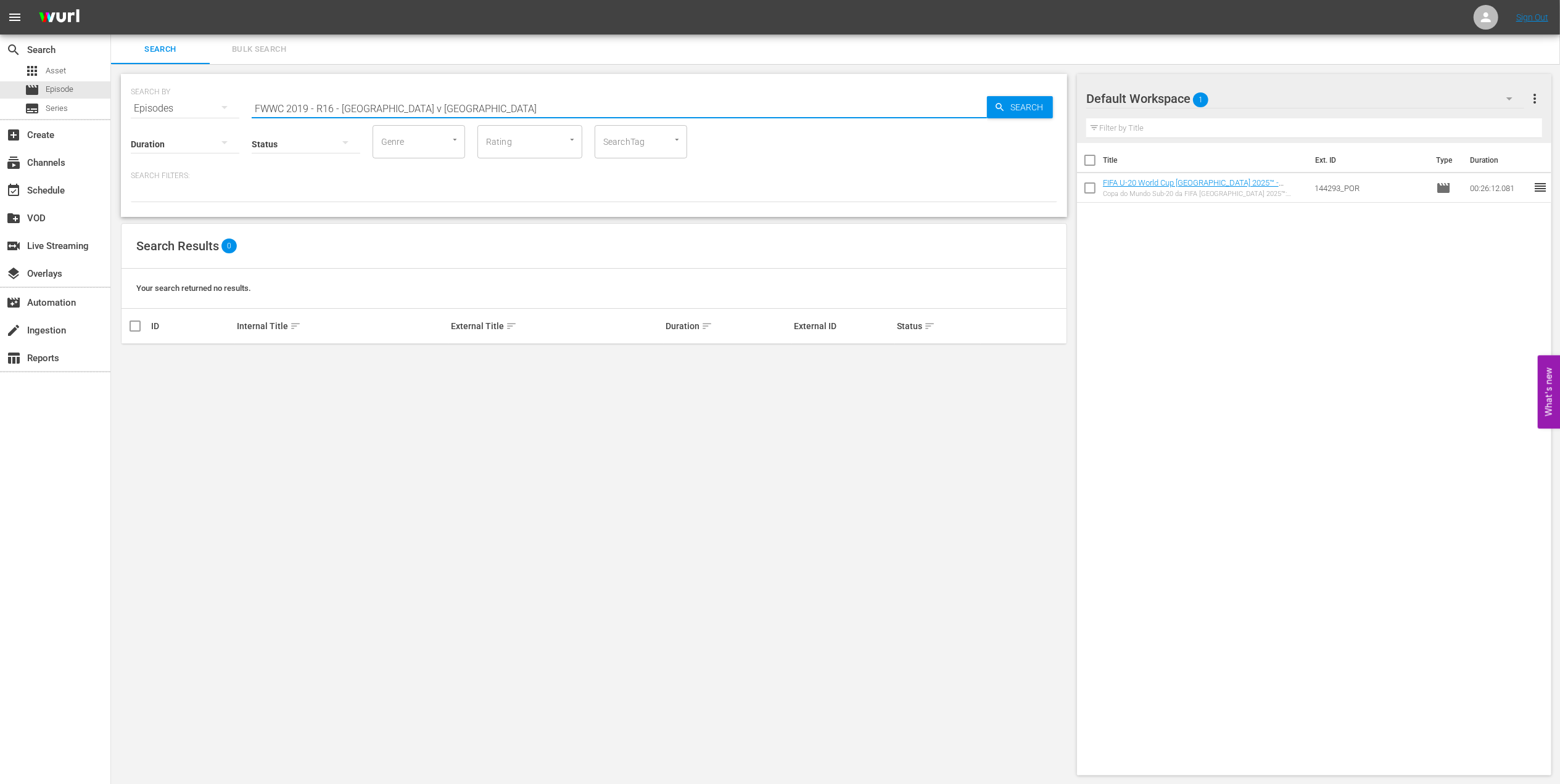
drag, startPoint x: 340, startPoint y: 107, endPoint x: 311, endPoint y: 110, distance: 29.2
click at [311, 110] on input "FWWC 2019 - R16 - [GEOGRAPHIC_DATA] v [GEOGRAPHIC_DATA]" at bounding box center [619, 109] width 736 height 30
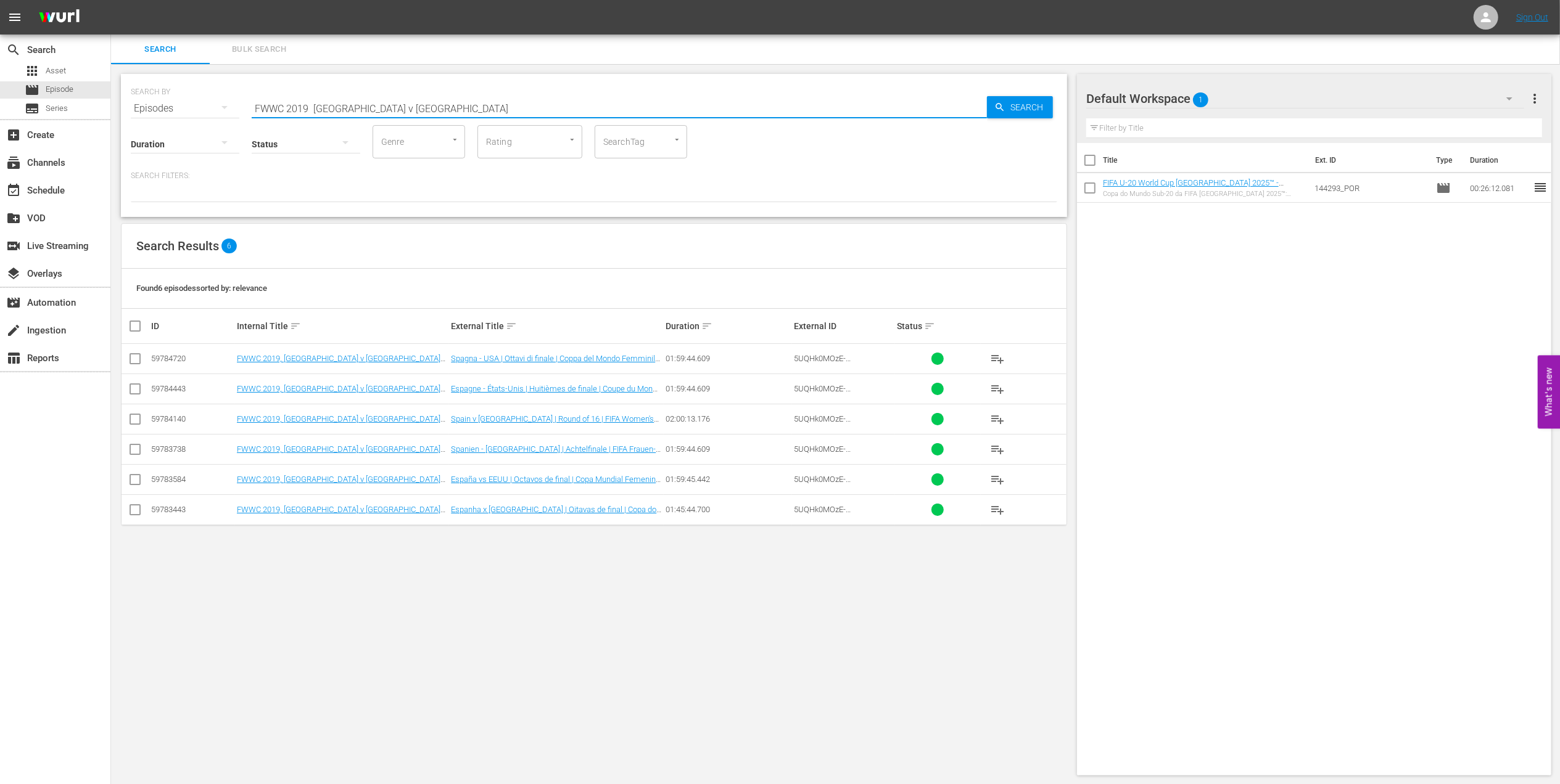
drag, startPoint x: 395, startPoint y: 107, endPoint x: 195, endPoint y: 107, distance: 200.0
click at [196, 107] on div "SEARCH BY Search By Episodes Search ID, Title, Description, Keywords, or Catego…" at bounding box center [594, 101] width 927 height 45
paste input "- Final - [GEOGRAPHIC_DATA] v [GEOGRAPHIC_DATA]"
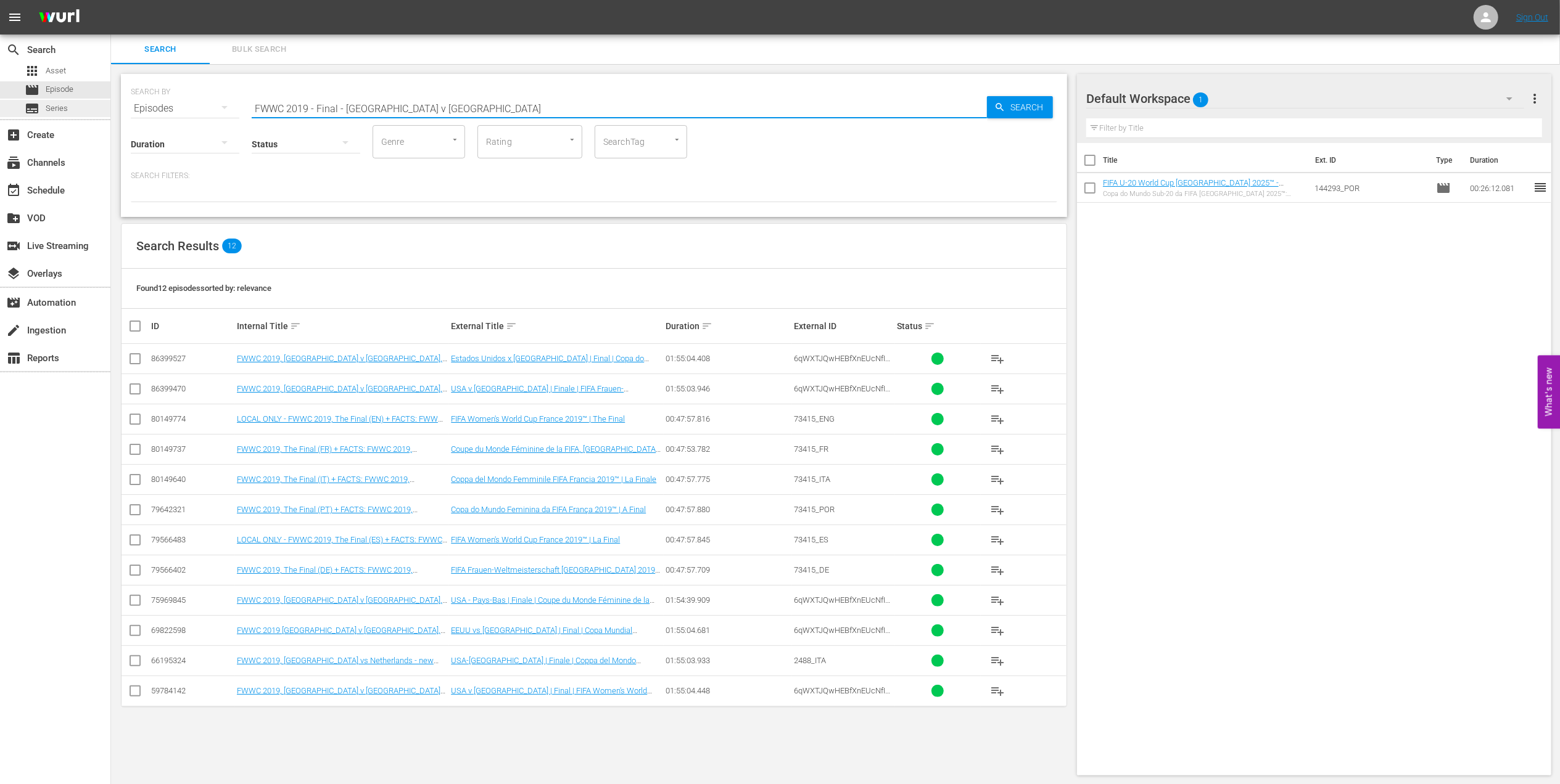
drag, startPoint x: 459, startPoint y: 108, endPoint x: 8, endPoint y: 114, distance: 451.0
click at [111, 0] on div "search Search apps Asset movie Episode subtitles Series add_box Create subscrip…" at bounding box center [835, 0] width 1449 height 0
paste input "2019 Official Film - Le Moment"
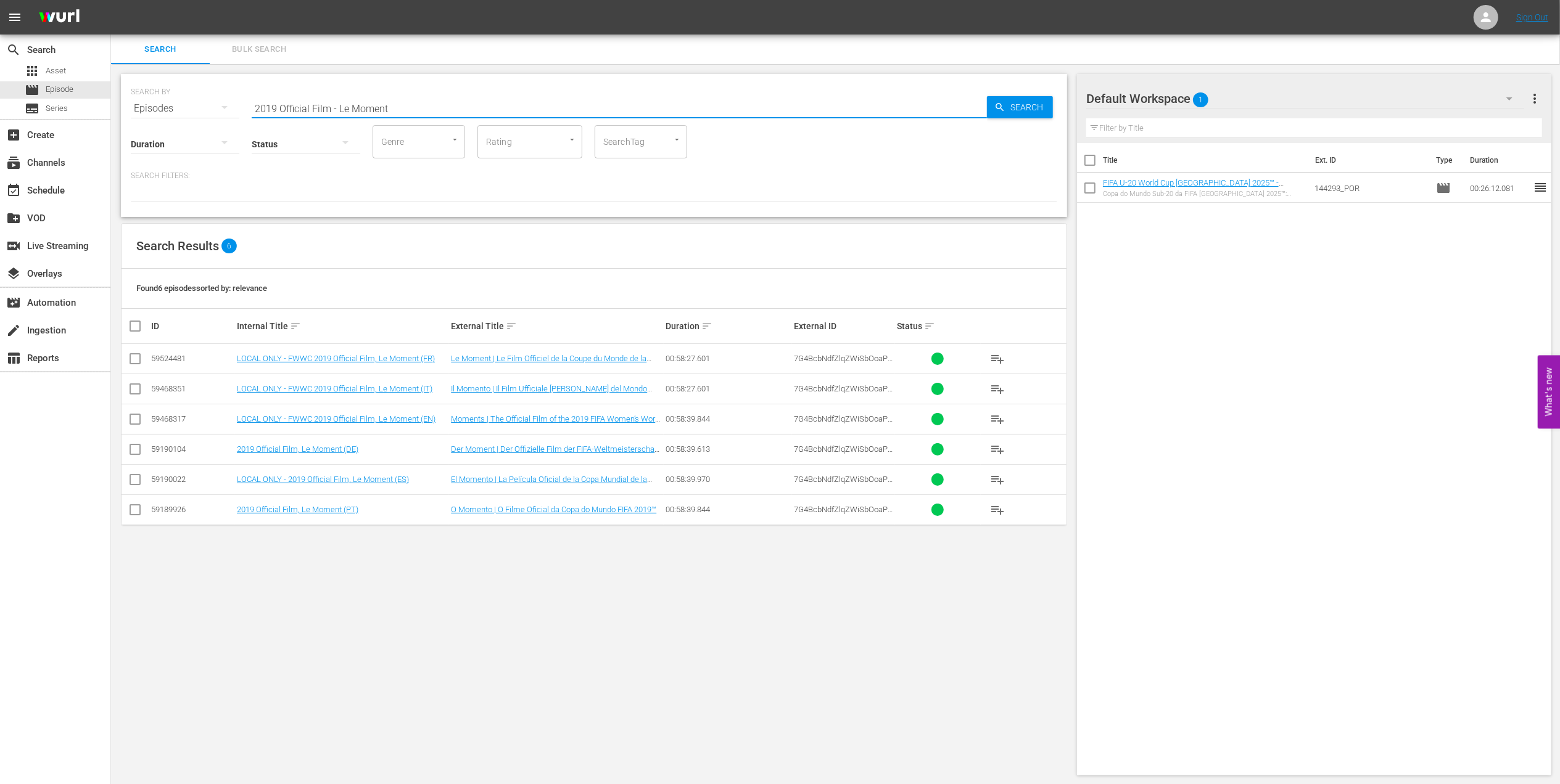
drag, startPoint x: 197, startPoint y: 108, endPoint x: 185, endPoint y: 108, distance: 12.0
click at [185, 108] on div "SEARCH BY Search By Episodes Search ID, Title, Description, Keywords, or Catego…" at bounding box center [594, 101] width 927 height 45
paste input "France v [GEOGRAPHIC_DATA] | Semi-finals | FIFA World Cup 2018 | Full Match Rep…"
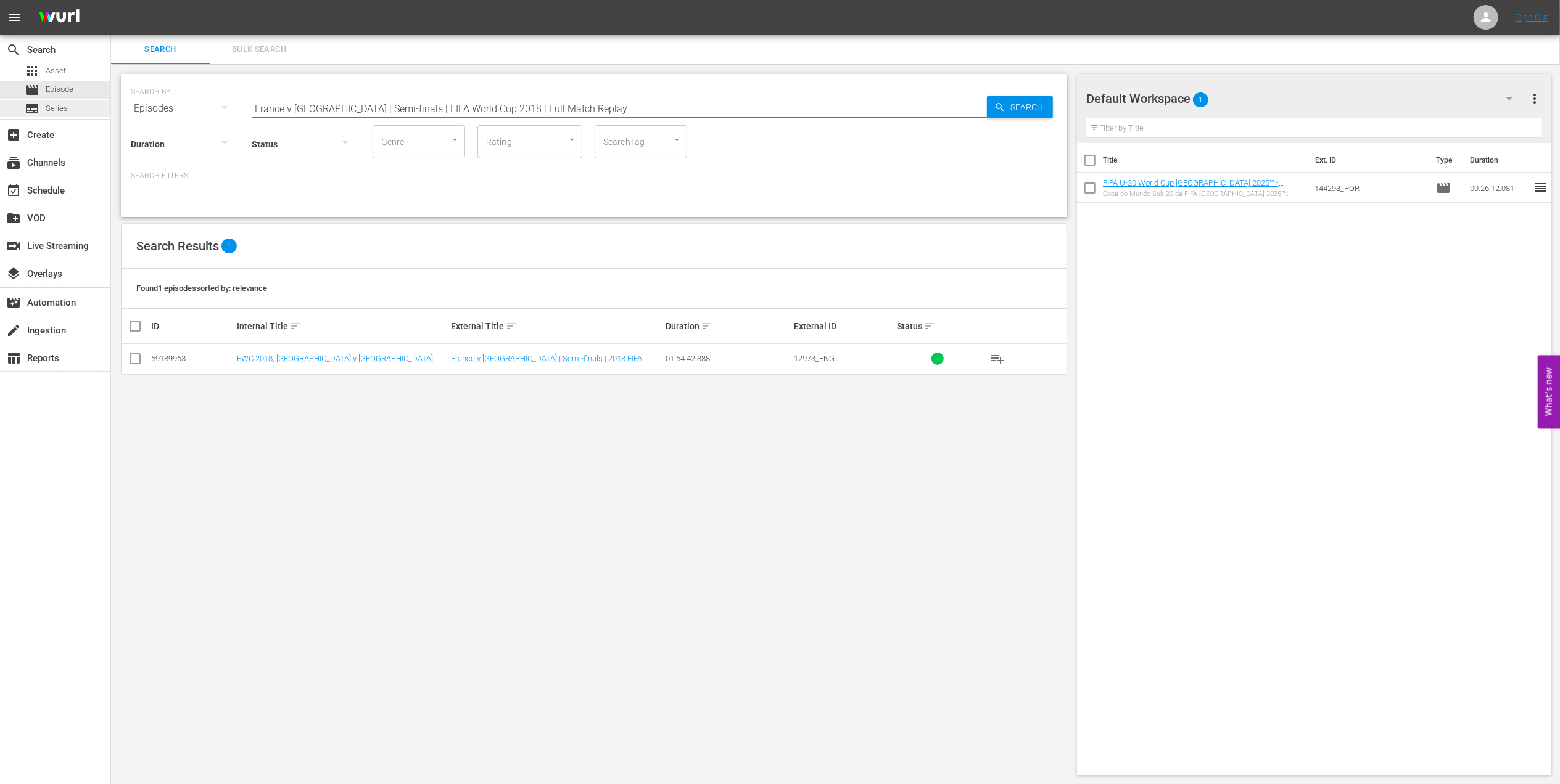
drag, startPoint x: 116, startPoint y: 110, endPoint x: 101, endPoint y: 112, distance: 15.1
click at [111, 0] on div "search Search apps Asset movie Episode subtitles Series add_box Create subscrip…" at bounding box center [835, 0] width 1449 height 0
click at [593, 105] on input "France v [GEOGRAPHIC_DATA] | Semi-finals | FIFA World Cup 2018 | Full Match Rep…" at bounding box center [619, 109] width 736 height 30
drag, startPoint x: 583, startPoint y: 106, endPoint x: 191, endPoint y: 114, distance: 392.1
click at [192, 114] on div "SEARCH BY Search By Episodes Search ID, Title, Description, Keywords, or Catego…" at bounding box center [594, 145] width 946 height 143
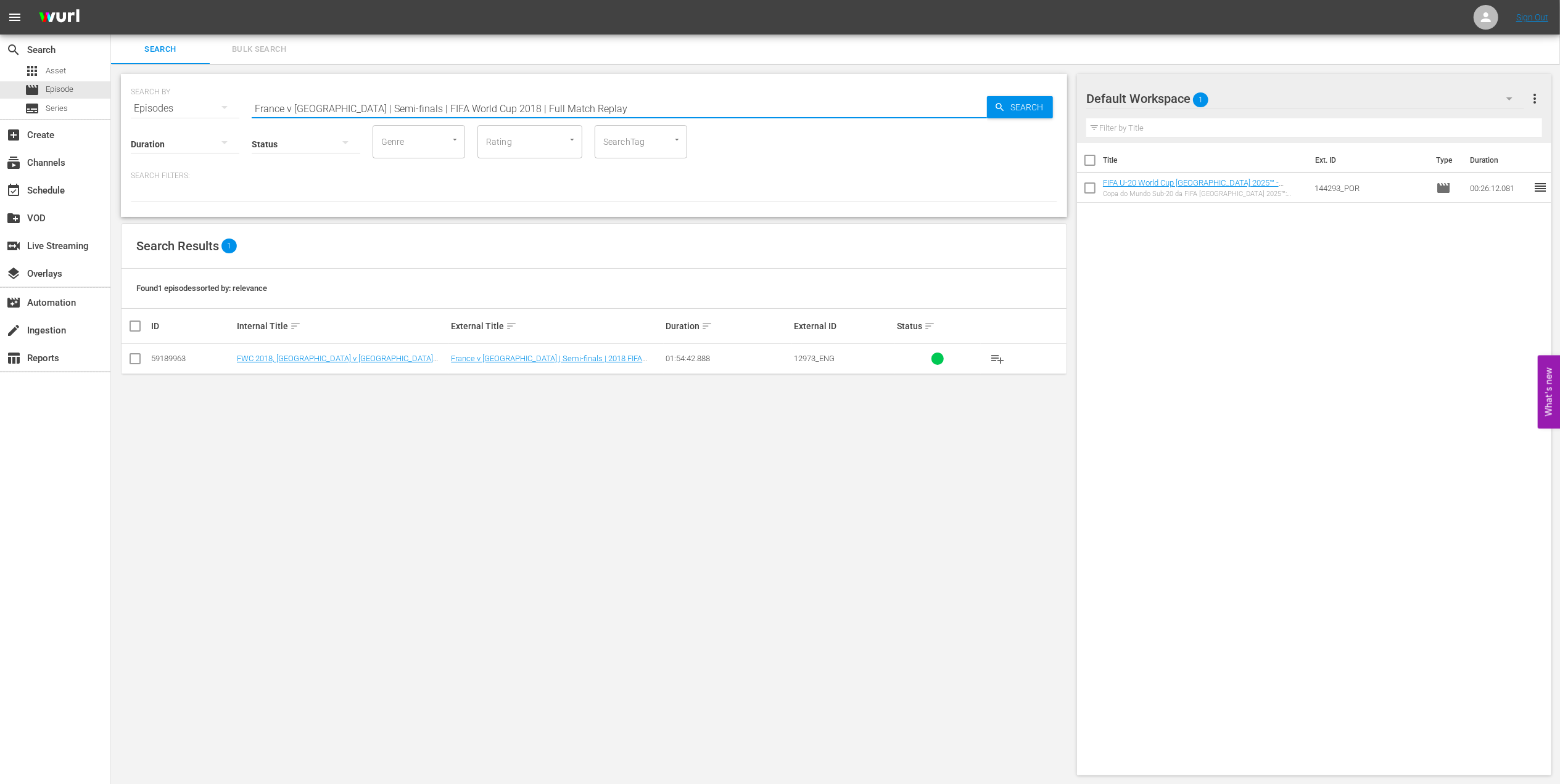
paste input "Croatia v [GEOGRAPHIC_DATA]"
drag, startPoint x: 585, startPoint y: 109, endPoint x: 211, endPoint y: 112, distance: 374.0
click at [214, 111] on div "SEARCH BY Search By Episodes Search ID, Title, Description, Keywords, or Catego…" at bounding box center [594, 101] width 927 height 45
paste input "2018 Official Film - Dreams"
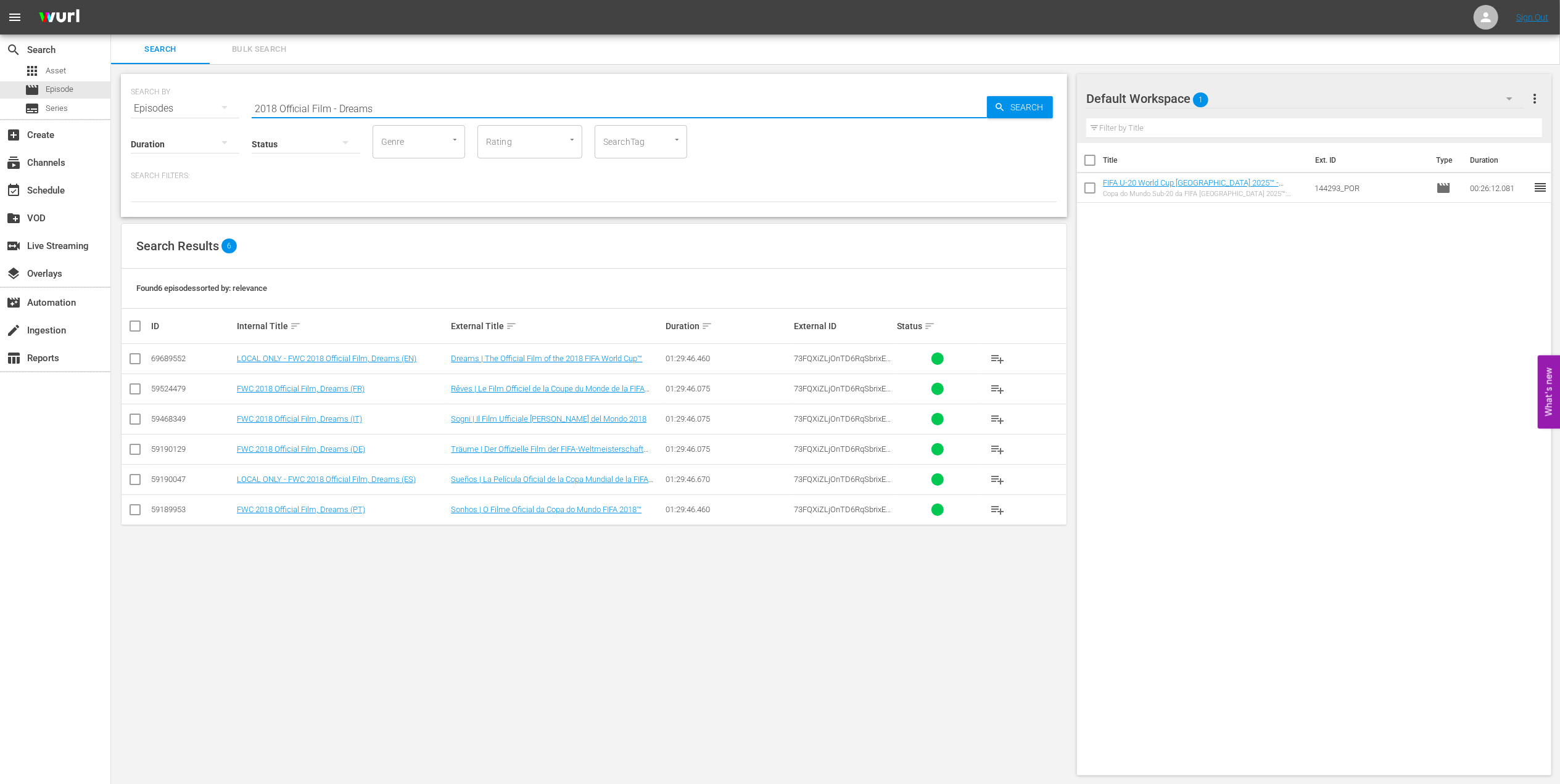
drag, startPoint x: 411, startPoint y: 108, endPoint x: 147, endPoint y: 110, distance: 264.0
click at [147, 110] on div "SEARCH BY Search By Episodes Search ID, Title, Description, Keywords, or Catego…" at bounding box center [594, 101] width 927 height 45
paste input "France v [GEOGRAPHIC_DATA] | Final | FIFA World Cup 2018 | Full Match Replay"
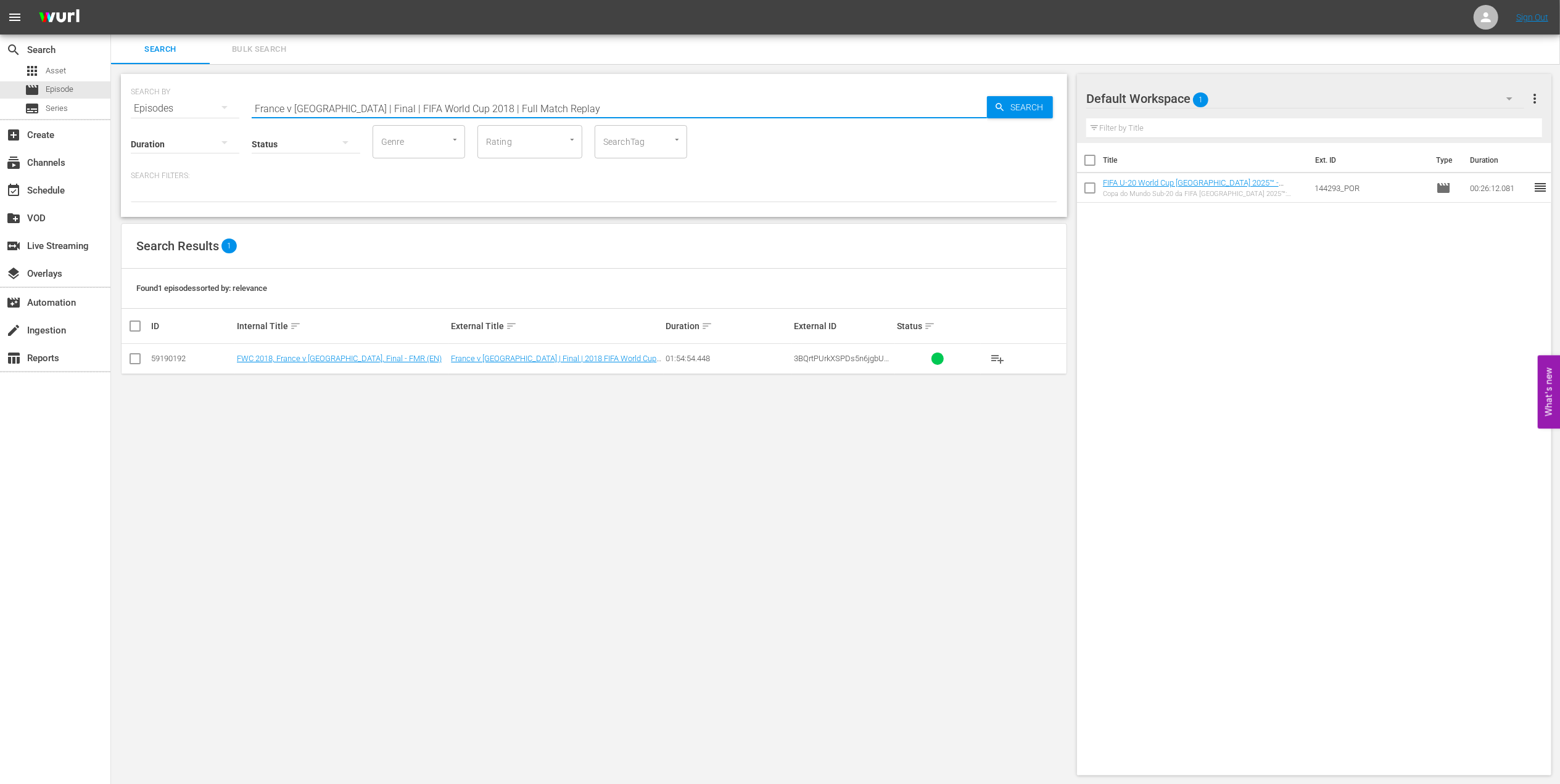
paste input "One to Eleven"
drag, startPoint x: 461, startPoint y: 109, endPoint x: 201, endPoint y: 109, distance: 260.0
click at [202, 109] on div "SEARCH BY Search By Episodes Search ID, Title, Description, Keywords, or Catego…" at bounding box center [594, 101] width 927 height 45
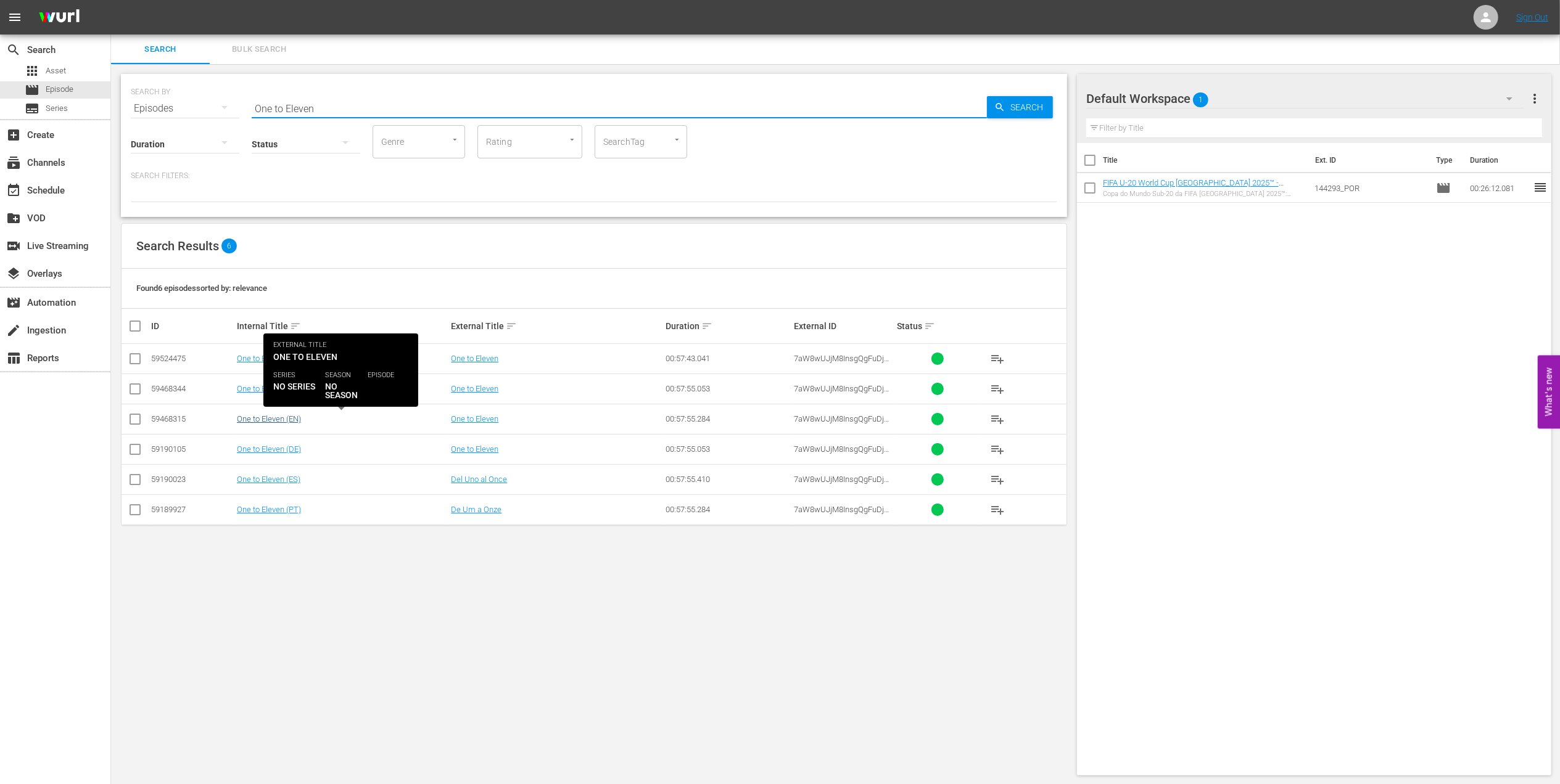
type input "One to Eleven"
click at [297, 419] on link "One to Eleven (EN)" at bounding box center [269, 419] width 64 height 10
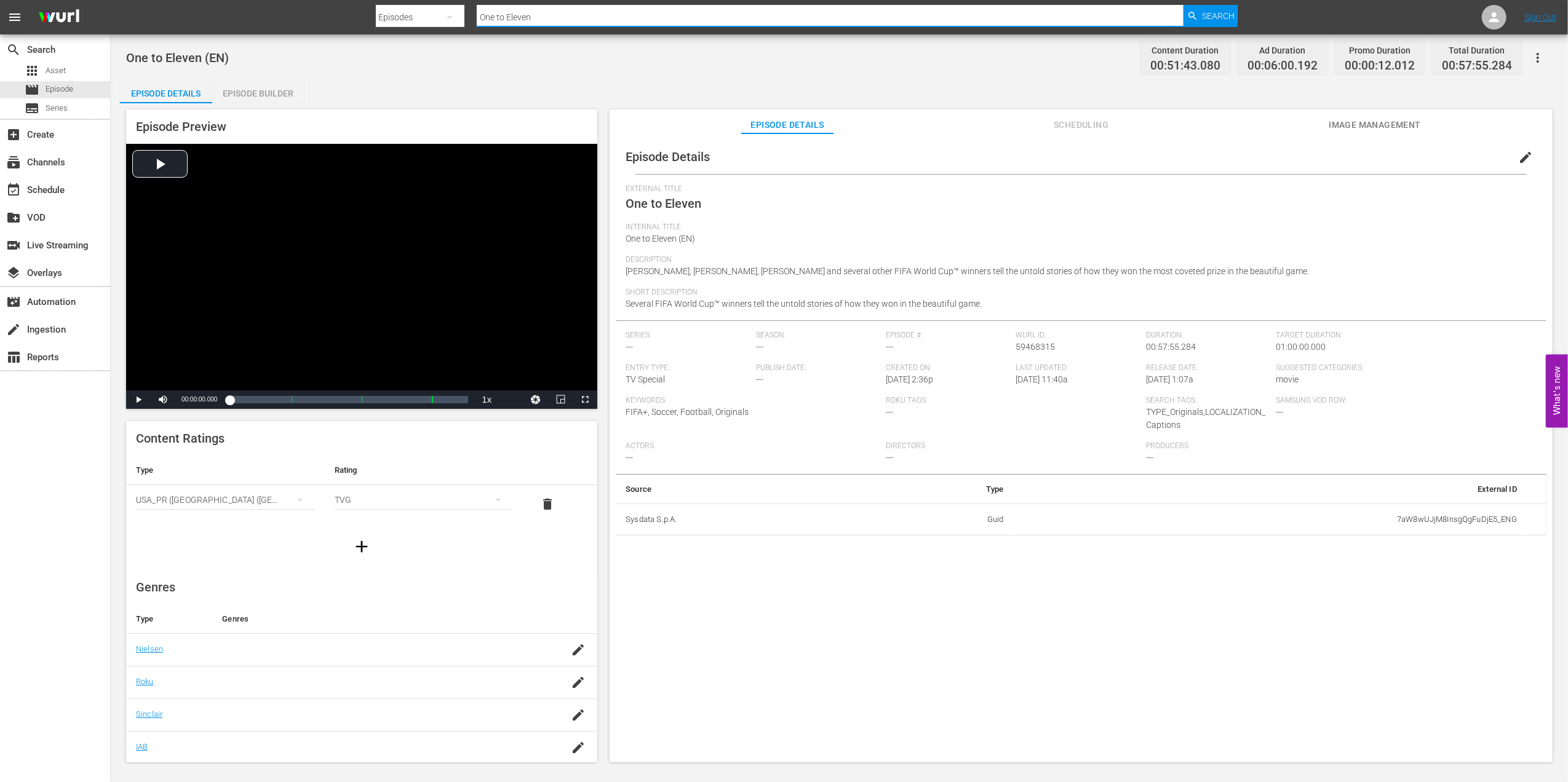
drag, startPoint x: 555, startPoint y: 17, endPoint x: 429, endPoint y: 21, distance: 126.1
click at [429, 20] on div "Search By Episodes Search ID, Title, Description, Keywords, or Category One to …" at bounding box center [806, 17] width 862 height 30
paste input "1986 Official Film - Hero"
type input "1986 Official Film - Hero"
click at [1212, 15] on span "Search" at bounding box center [1219, 15] width 33 height 22
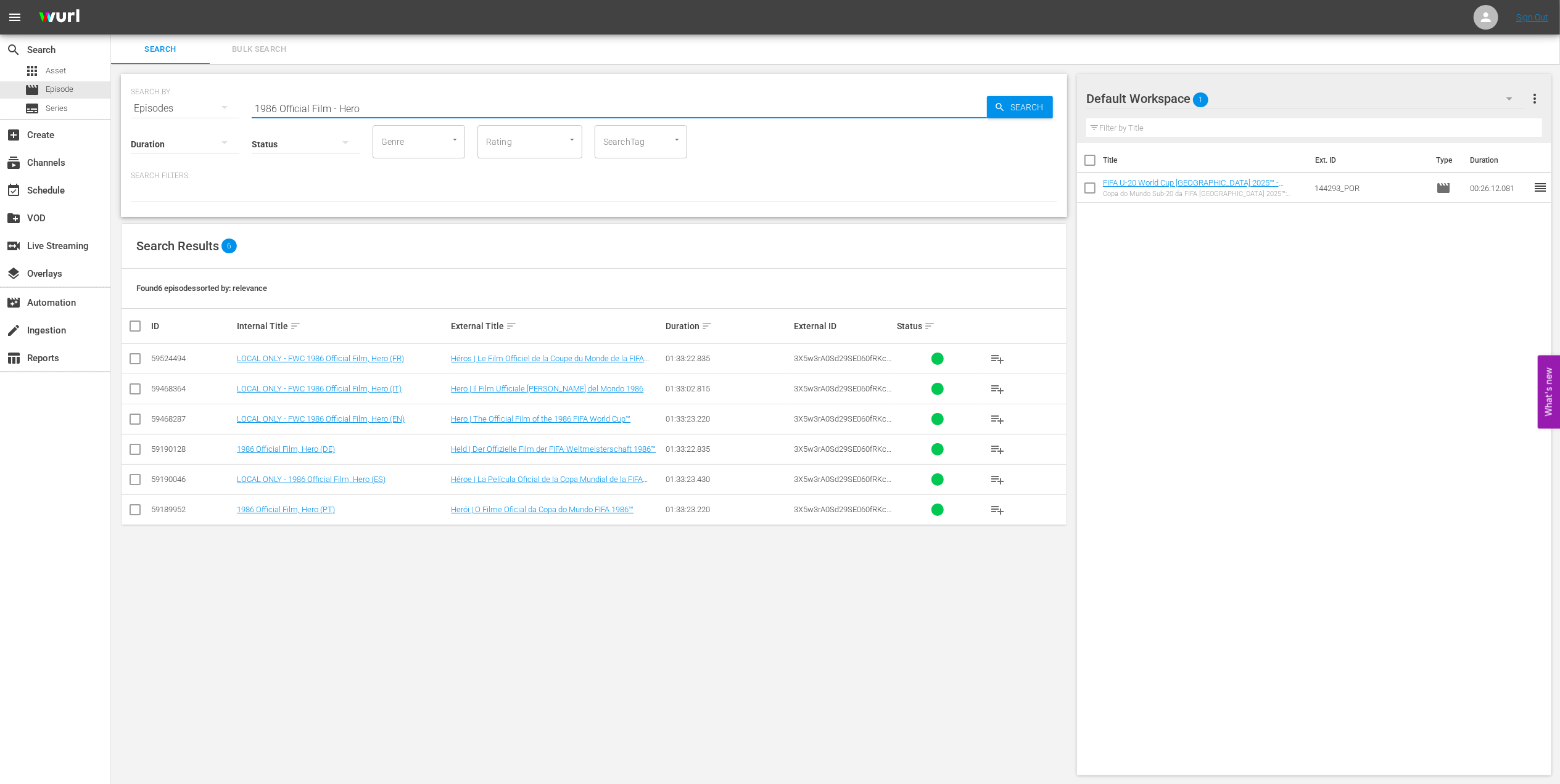
drag, startPoint x: 218, startPoint y: 108, endPoint x: 206, endPoint y: 108, distance: 12.0
click at [208, 108] on div "SEARCH BY Search By Episodes Search ID, Title, Description, Keywords, or Catego…" at bounding box center [594, 101] width 927 height 45
paste input "IR Iran v [GEOGRAPHIC_DATA] | Group B | FIFA World Cup 2022 | Full Match Replay"
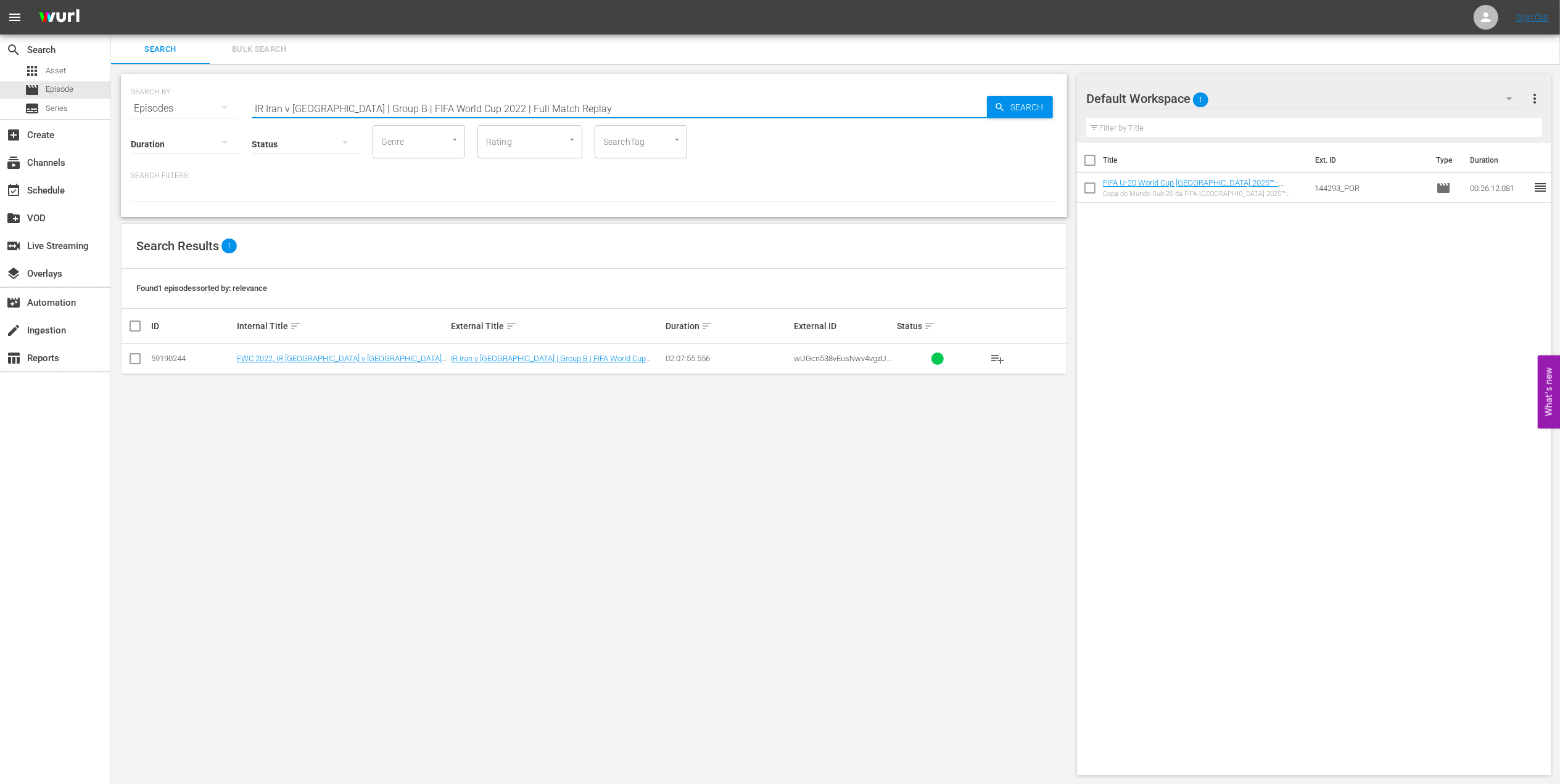
drag, startPoint x: 463, startPoint y: 108, endPoint x: 294, endPoint y: 101, distance: 169.1
click at [187, 108] on div "SEARCH BY Search By Episodes Search ID, Title, Description, Keywords, or Catego…" at bounding box center [594, 101] width 927 height 45
paste input "Netherlands v [GEOGRAPHIC_DATA] | Round of 16"
drag, startPoint x: 595, startPoint y: 113, endPoint x: 109, endPoint y: 104, distance: 486.1
click at [111, 0] on div "search Search apps Asset movie Episode subtitles Series add_box Create subscrip…" at bounding box center [835, 0] width 1449 height 0
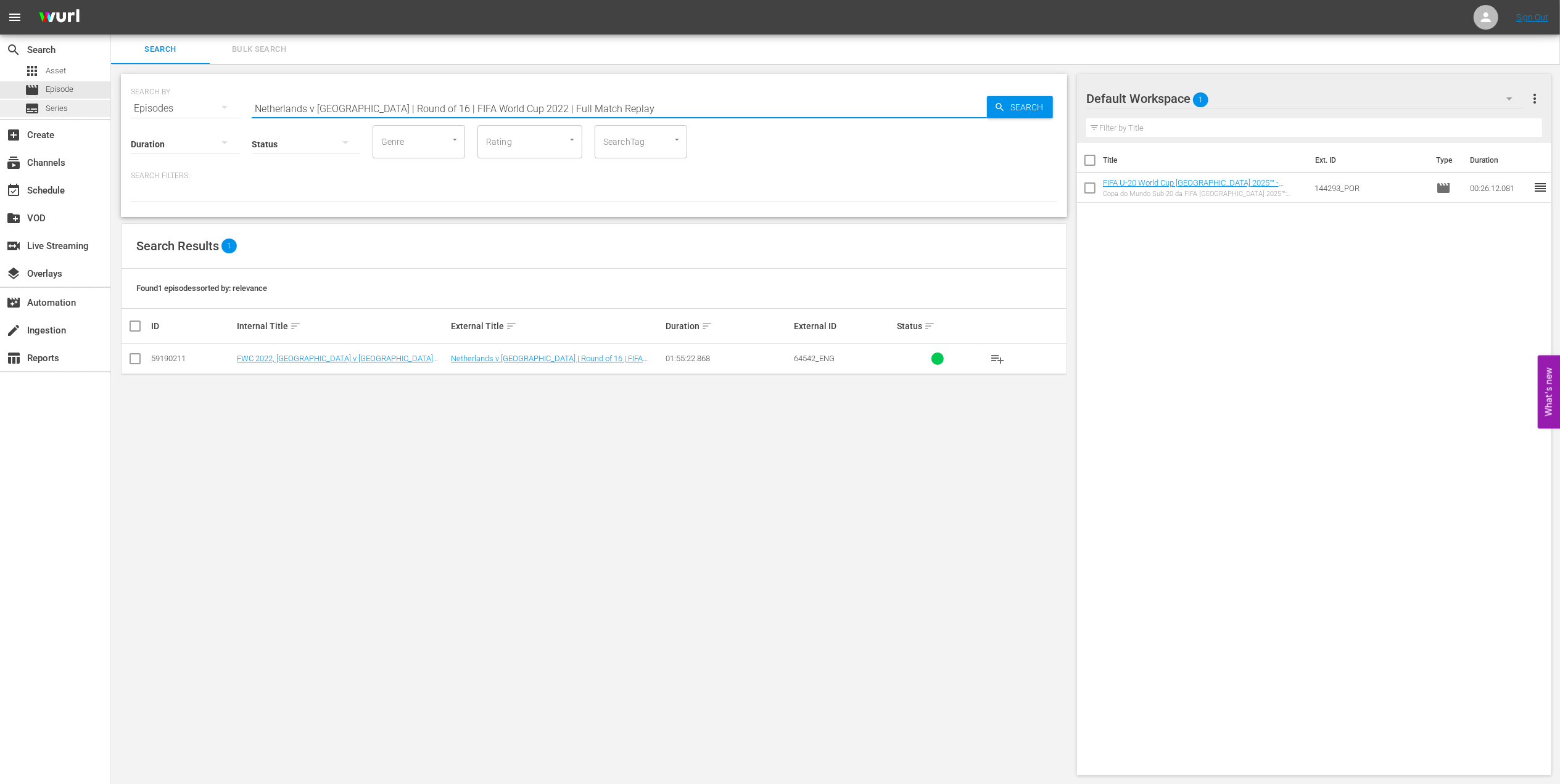
paste input "FWWC 2003 Sweden v [GEOGRAPHIC_DATA], Semifinals"
drag, startPoint x: 450, startPoint y: 106, endPoint x: 401, endPoint y: 110, distance: 49.2
click at [401, 110] on input "FWWC 2003 Sweden v [GEOGRAPHIC_DATA], Semifinals" at bounding box center [619, 109] width 736 height 30
drag, startPoint x: 428, startPoint y: 114, endPoint x: 206, endPoint y: 110, distance: 222.0
click at [206, 110] on div "SEARCH BY Search By Episodes Search ID, Title, Description, Keywords, or Catego…" at bounding box center [594, 101] width 927 height 45
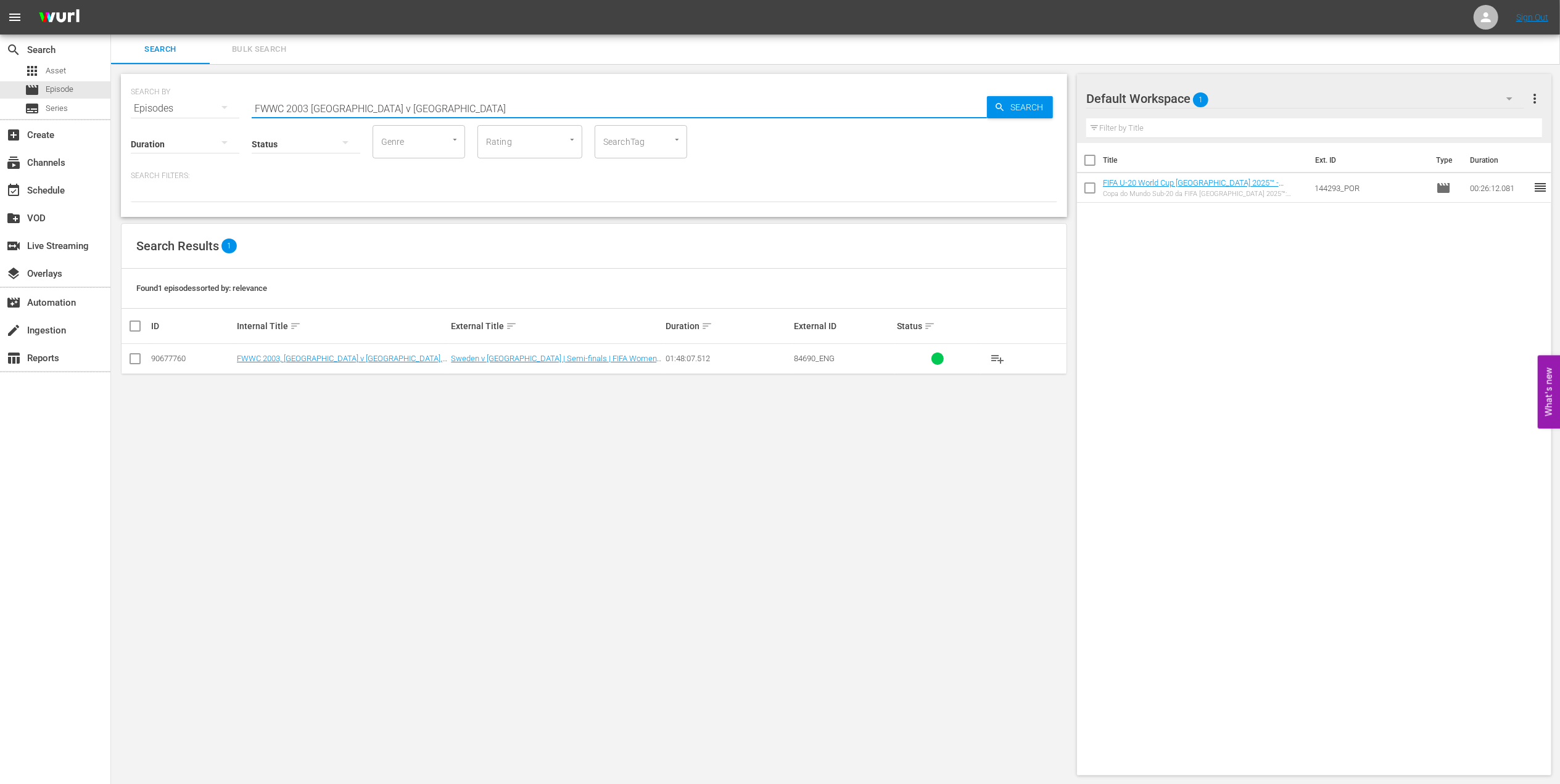
paste input "USA v [GEOGRAPHIC_DATA], Semifinals"
drag, startPoint x: 448, startPoint y: 110, endPoint x: 383, endPoint y: 110, distance: 65.0
click at [383, 110] on input "FWWC 2003 USA v [GEOGRAPHIC_DATA], Semifinals" at bounding box center [619, 109] width 736 height 30
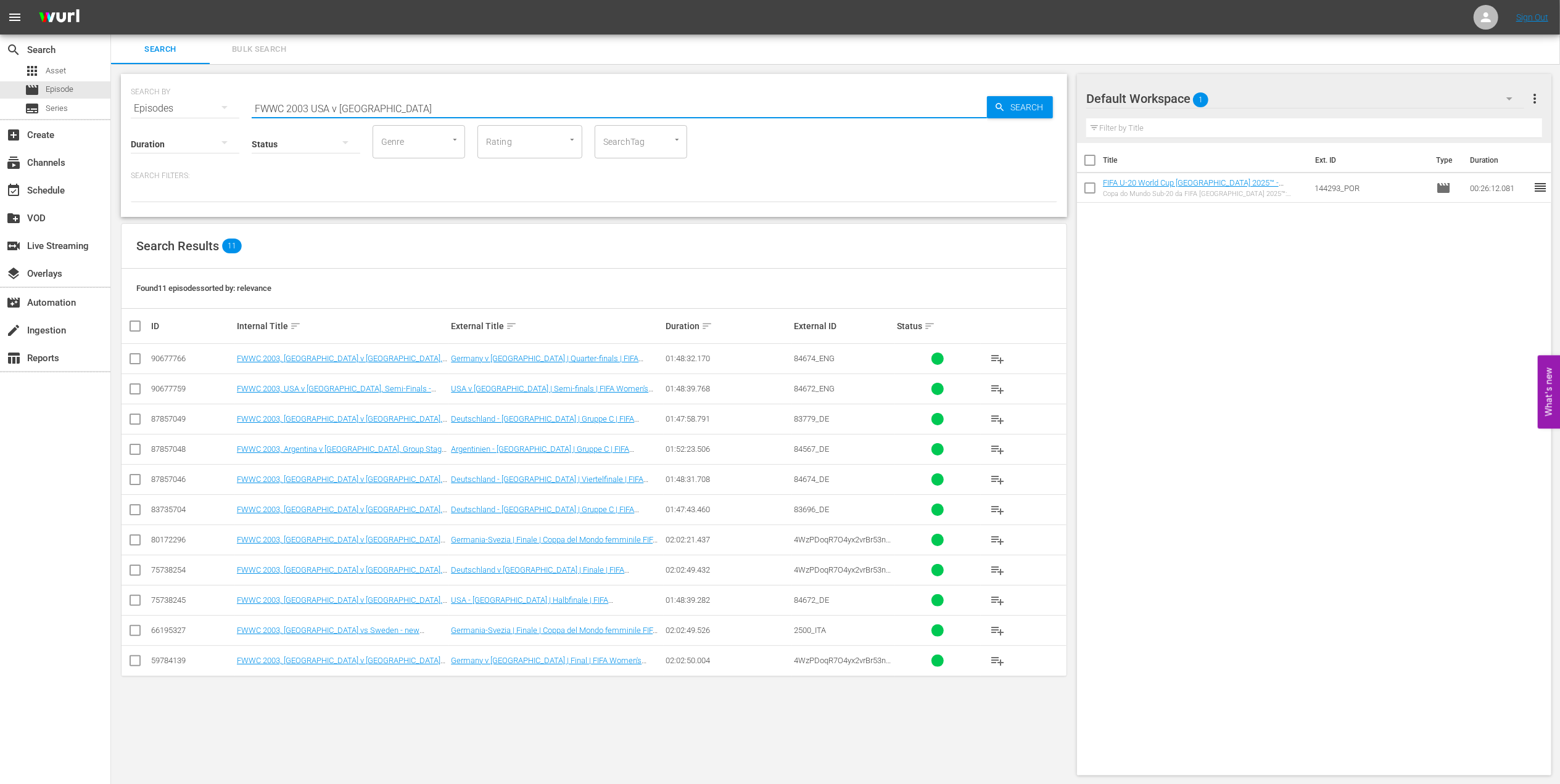
drag, startPoint x: 401, startPoint y: 105, endPoint x: 134, endPoint y: 110, distance: 267.0
click at [134, 110] on div "SEARCH BY Search By Episodes Search ID, Title, Description, Keywords, or Catego…" at bounding box center [594, 101] width 927 height 45
paste input "Germany FR v [GEOGRAPHIC_DATA] | Semi-finals | 1982 FIFA World Cup Spain™ | Ful…"
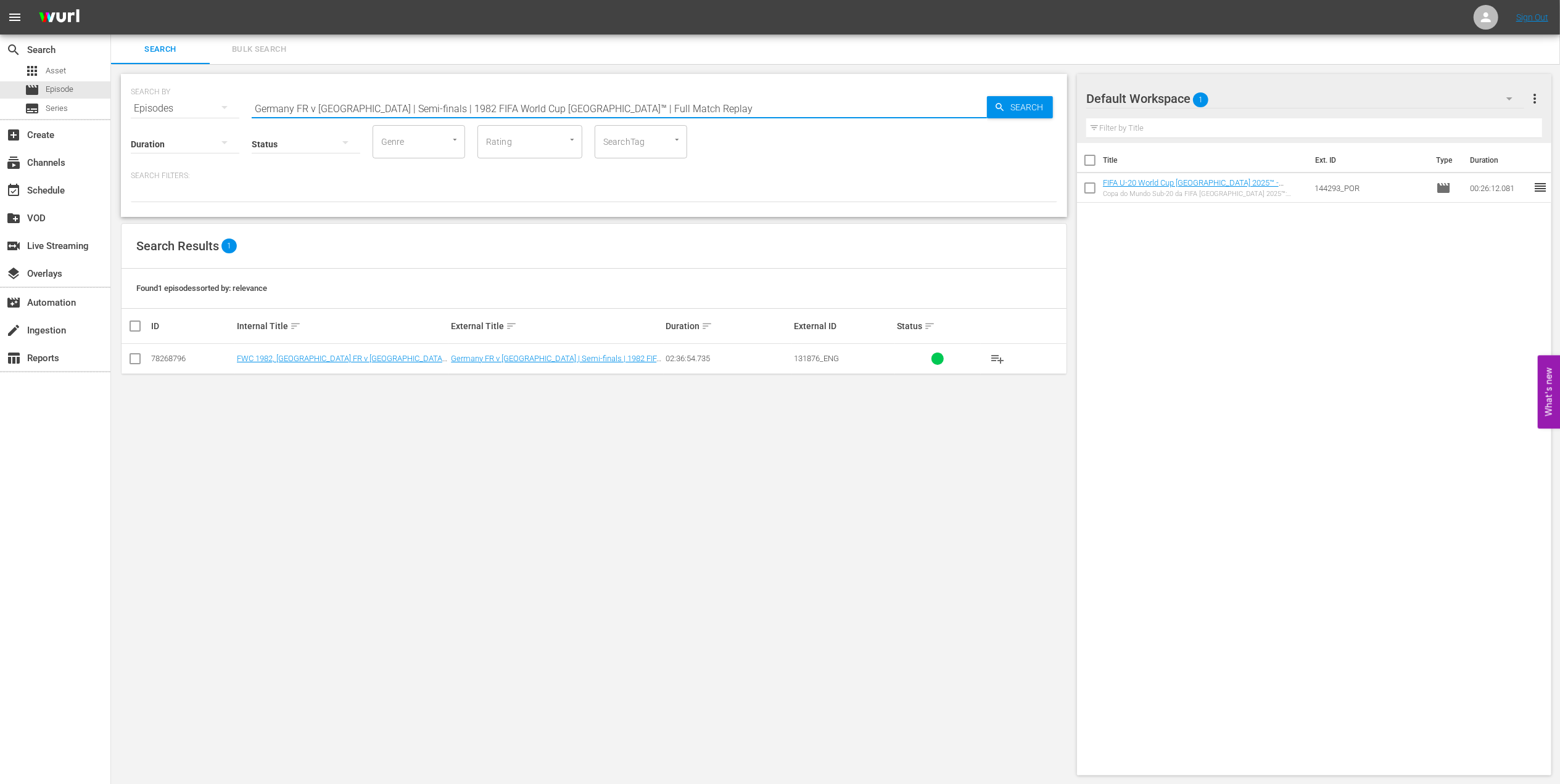
drag, startPoint x: 617, startPoint y: 103, endPoint x: 143, endPoint y: 103, distance: 474.0
click at [134, 103] on div "SEARCH BY Search By Episodes Search ID, Title, Description, Keywords, or Catego…" at bounding box center [594, 101] width 927 height 45
paste input "FWC 1982 - Final - Italy v German"
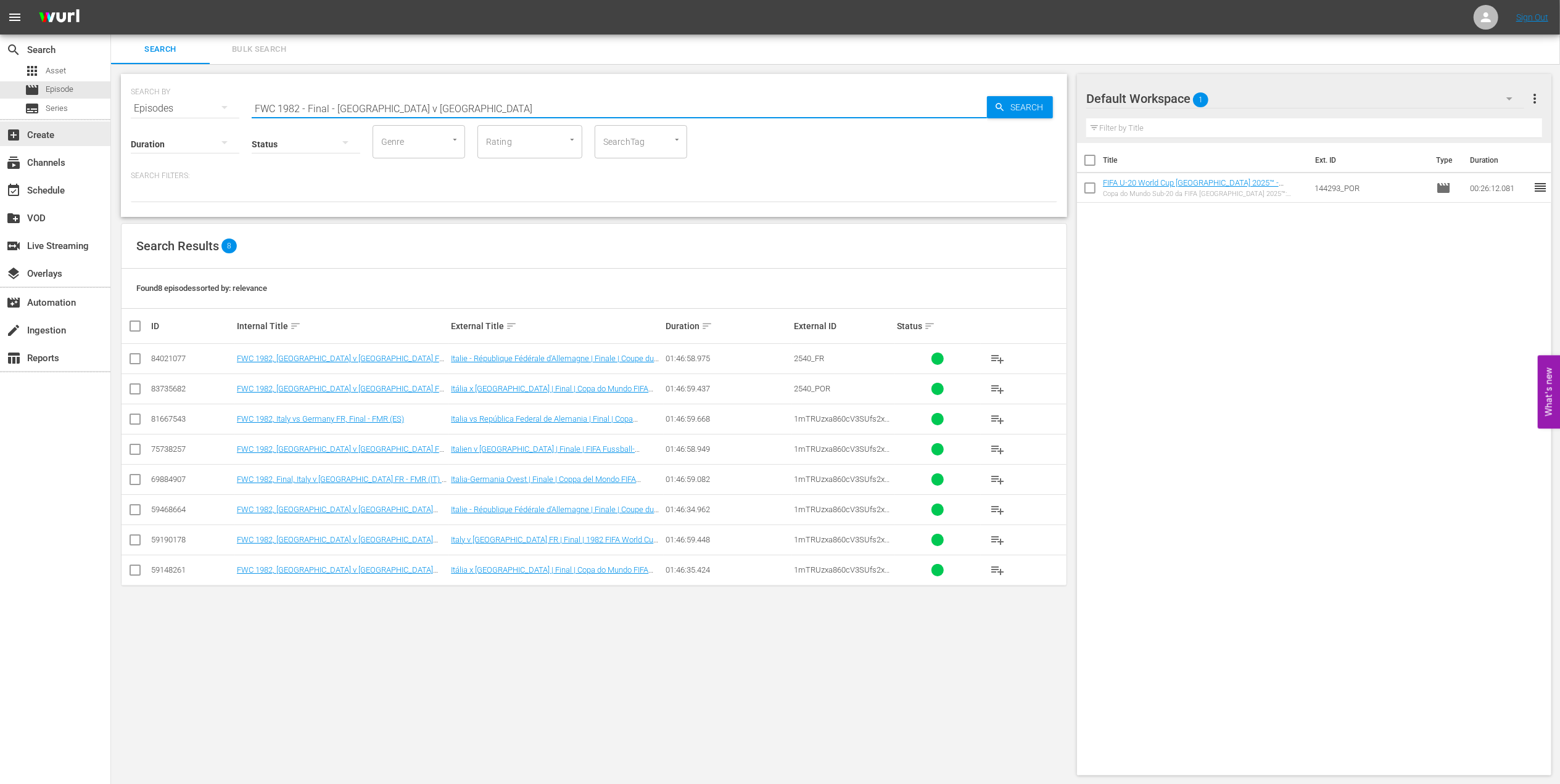
drag, startPoint x: 408, startPoint y: 110, endPoint x: 112, endPoint y: 115, distance: 296.0
click at [111, 0] on div "search Search apps Asset movie Episode subtitles Series add_box Create subscrip…" at bounding box center [835, 0] width 1449 height 0
paste input "Italy v [GEOGRAPHIC_DATA] | Group E | FIFA World Cup 2006 | Full Match Repla"
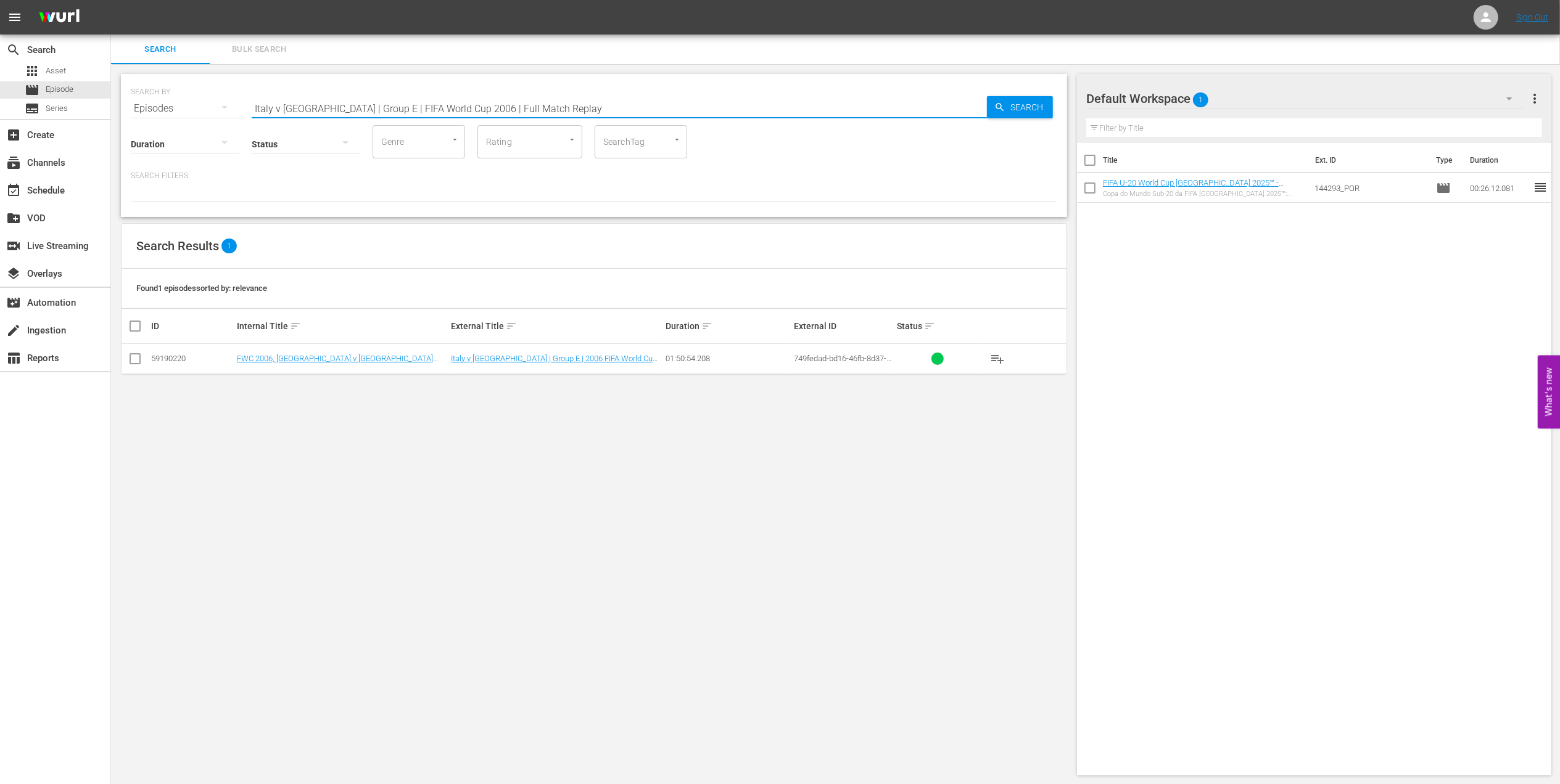
drag, startPoint x: 526, startPoint y: 104, endPoint x: 142, endPoint y: 104, distance: 384.0
click at [142, 104] on div "SEARCH BY Search By Episodes Search ID, Title, Description, Keywords, or Catego…" at bounding box center [594, 101] width 927 height 45
paste input "FWC 2006 - Final - [GEOGRAPHIC_DATA] v [GEOGRAPHIC_DATA]"
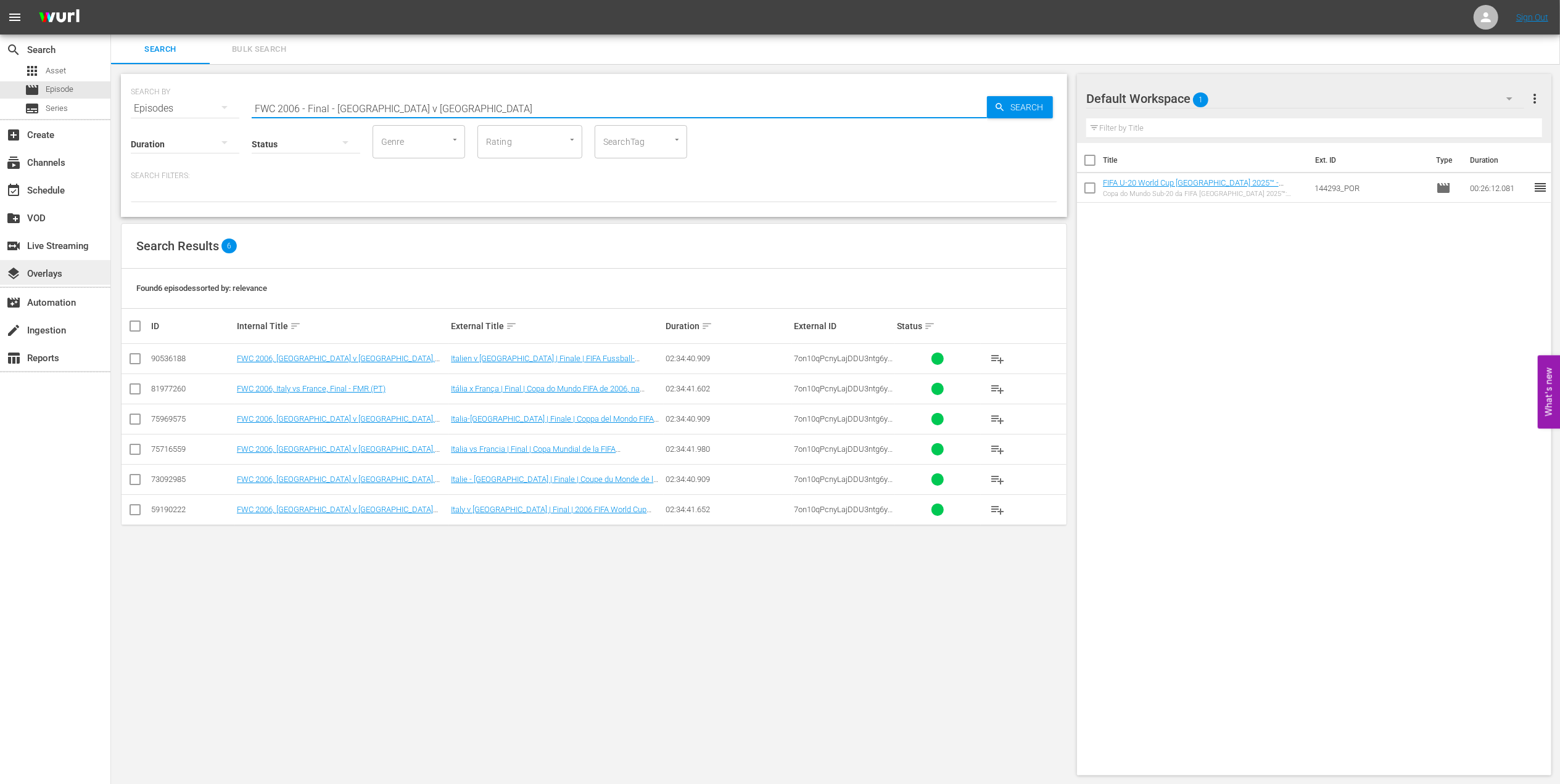
type input "FWC 2006 - Final - [GEOGRAPHIC_DATA] v [GEOGRAPHIC_DATA]"
